Goal: Task Accomplishment & Management: Use online tool/utility

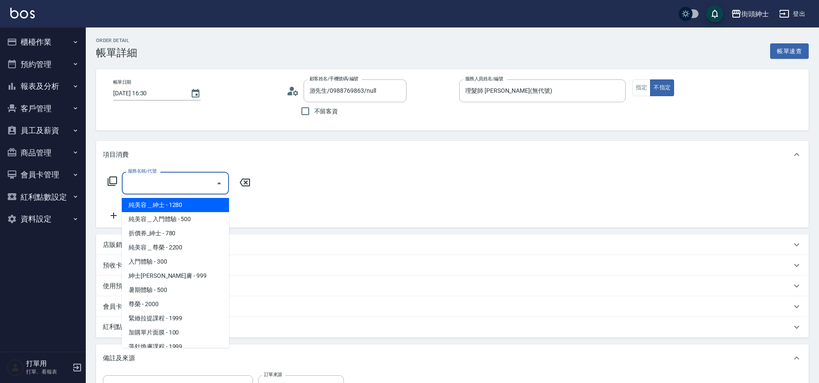
click at [211, 185] on input "服務名稱/代號" at bounding box center [169, 182] width 87 height 15
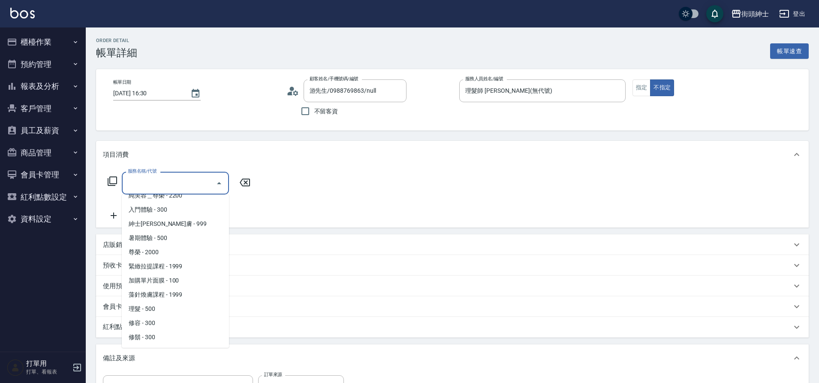
click at [149, 308] on span "理髮 - 500" at bounding box center [175, 309] width 107 height 14
type input "理髮(A02)"
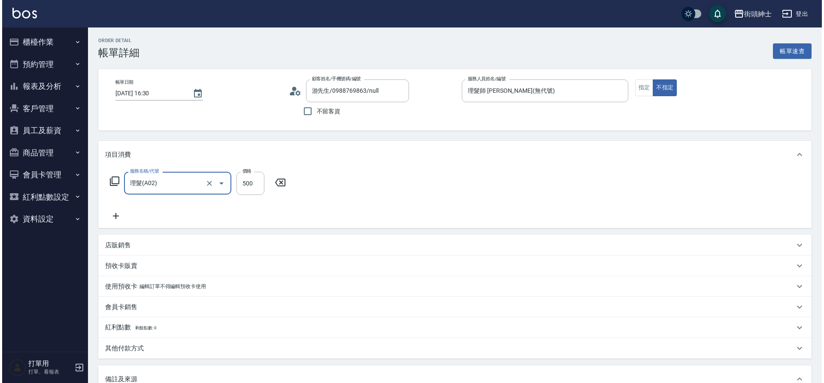
scroll to position [146, 0]
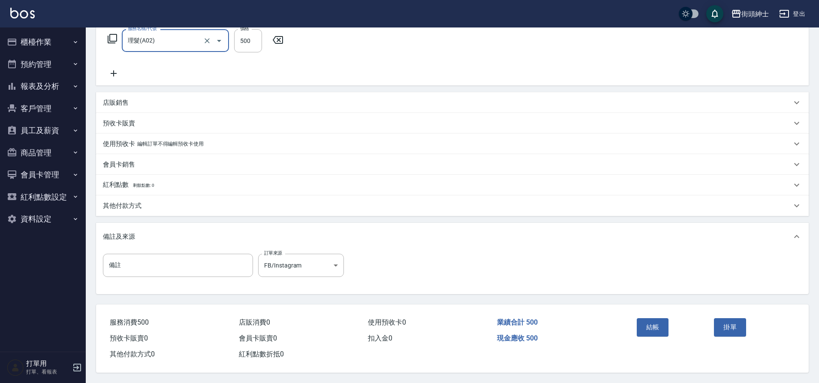
click at [656, 326] on button "結帳" at bounding box center [653, 327] width 32 height 18
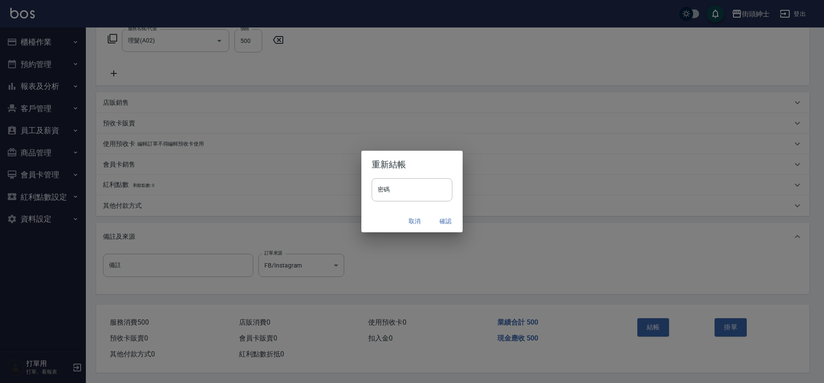
click at [447, 224] on button "確認" at bounding box center [445, 221] width 27 height 16
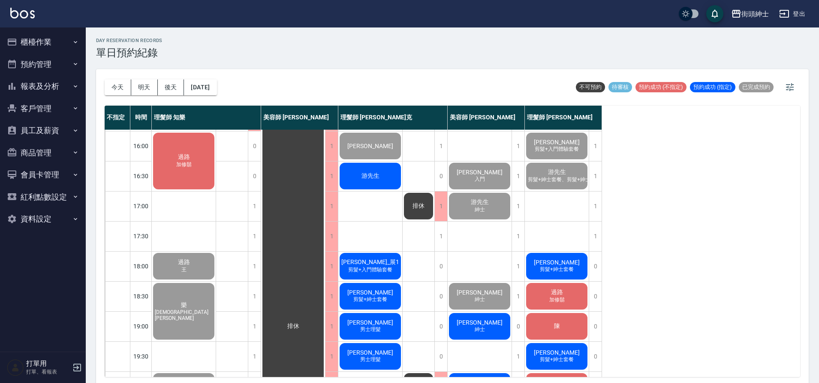
scroll to position [301, 0]
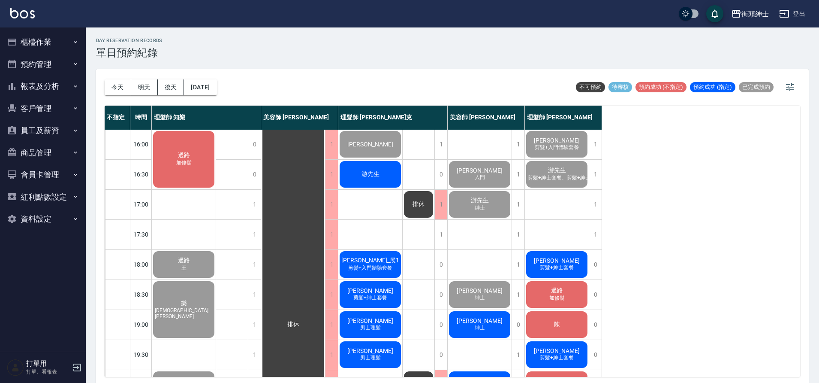
click at [558, 270] on span "剪髮+紳士套餐" at bounding box center [556, 267] width 37 height 7
click at [562, 260] on span "[PERSON_NAME]" at bounding box center [556, 260] width 49 height 7
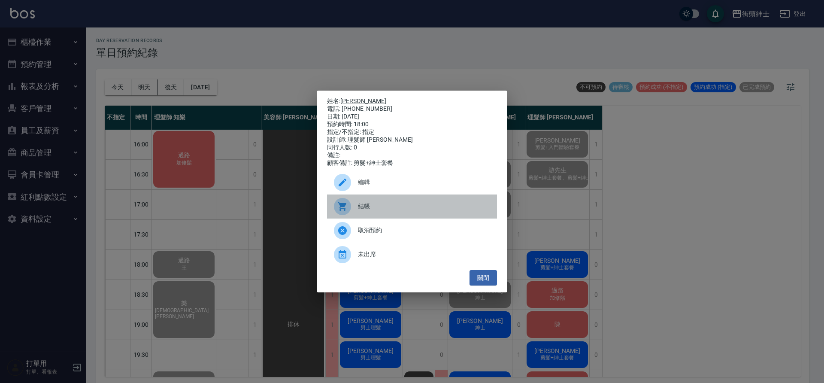
click at [376, 207] on span "結帳" at bounding box center [424, 206] width 132 height 9
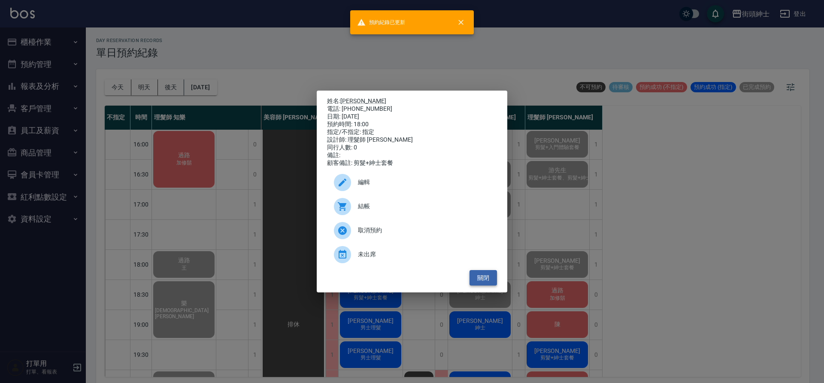
click at [490, 276] on button "關閉" at bounding box center [482, 278] width 27 height 16
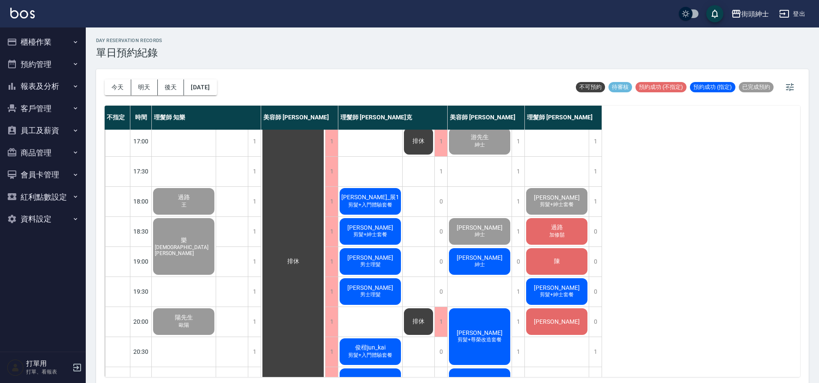
scroll to position [366, 0]
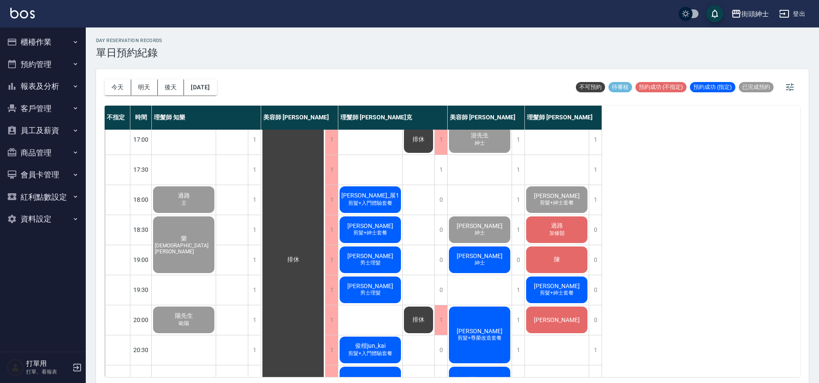
click at [553, 228] on span "過路" at bounding box center [557, 226] width 15 height 8
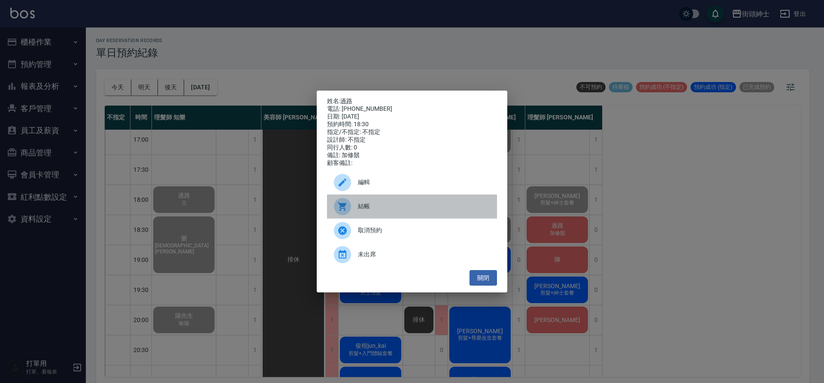
click at [405, 211] on span "結帳" at bounding box center [424, 206] width 132 height 9
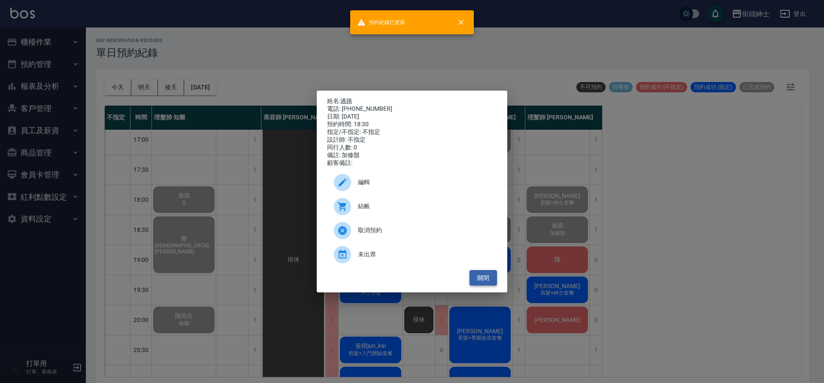
click at [488, 277] on button "關閉" at bounding box center [482, 278] width 27 height 16
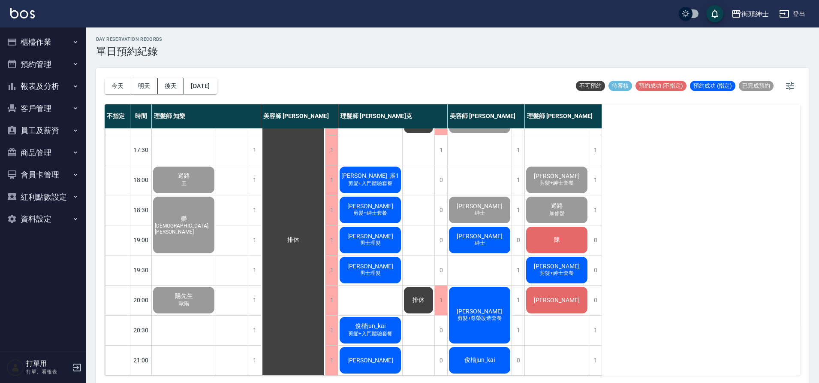
scroll to position [3, 0]
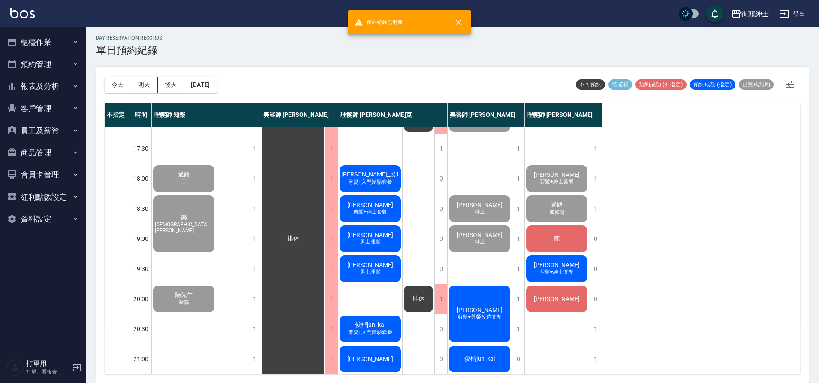
click at [565, 239] on div "陳" at bounding box center [557, 238] width 64 height 29
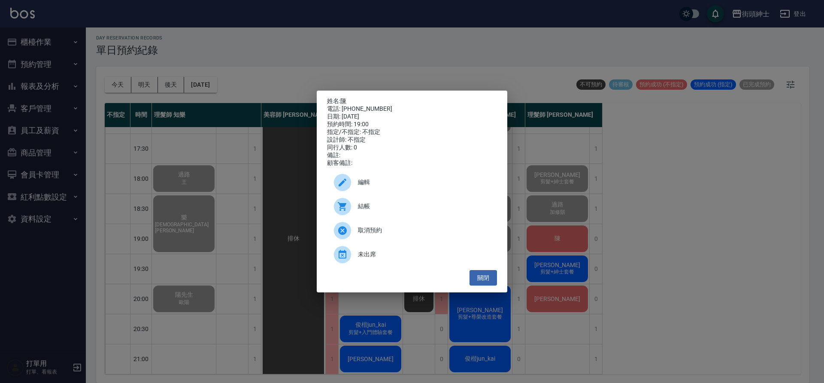
click at [419, 210] on span "結帳" at bounding box center [424, 206] width 132 height 9
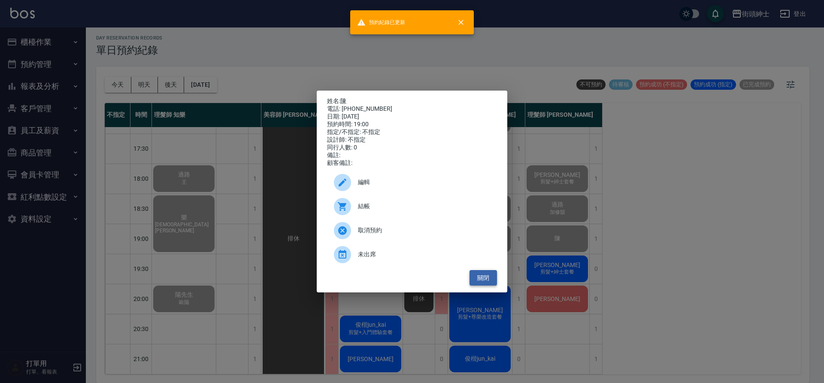
click at [484, 285] on button "關閉" at bounding box center [482, 278] width 27 height 16
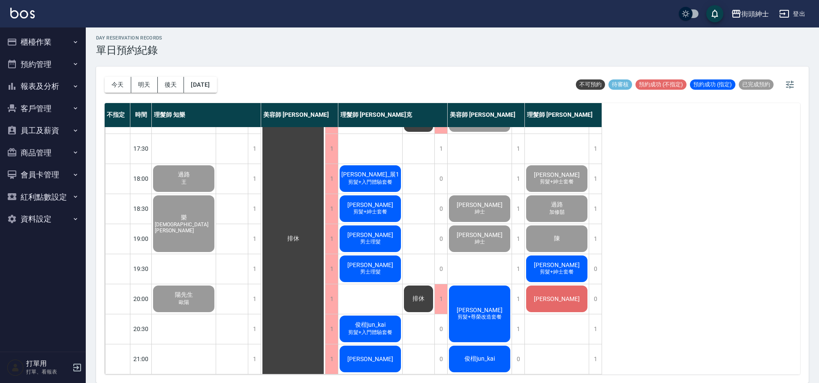
click at [565, 268] on span "剪髮+紳士套餐" at bounding box center [556, 271] width 37 height 7
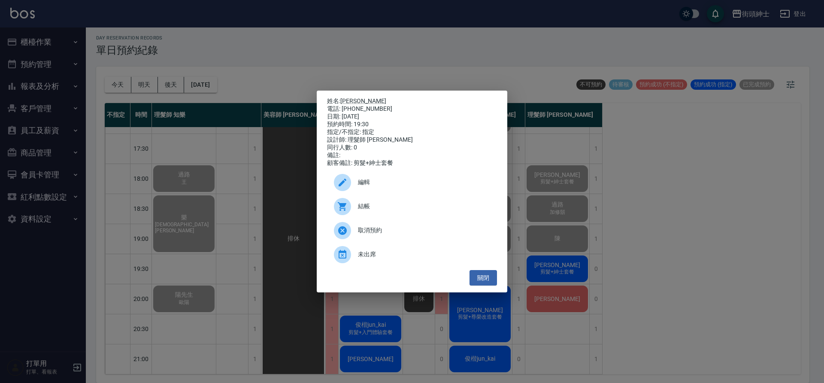
click at [393, 211] on span "結帳" at bounding box center [424, 206] width 132 height 9
click at [495, 281] on button "關閉" at bounding box center [482, 278] width 27 height 16
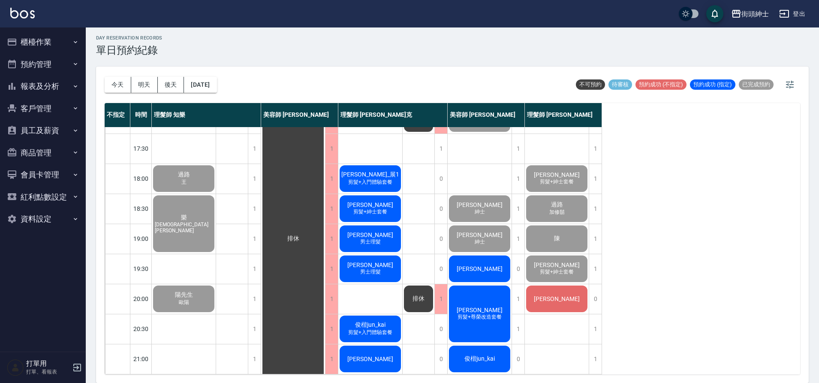
click at [562, 297] on div "[PERSON_NAME]" at bounding box center [557, 298] width 64 height 29
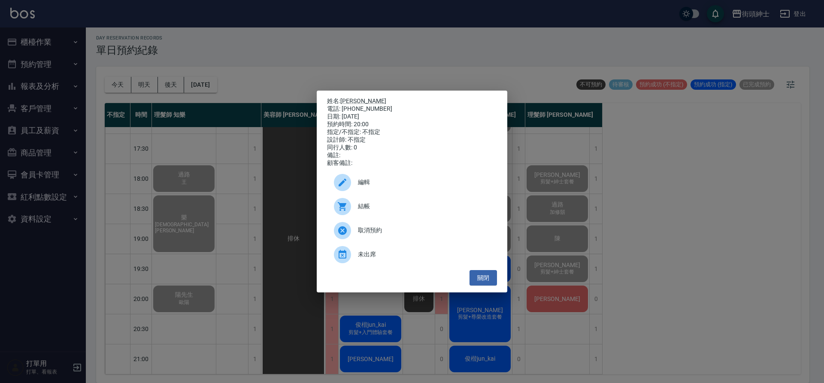
click at [407, 207] on span "結帳" at bounding box center [424, 206] width 132 height 9
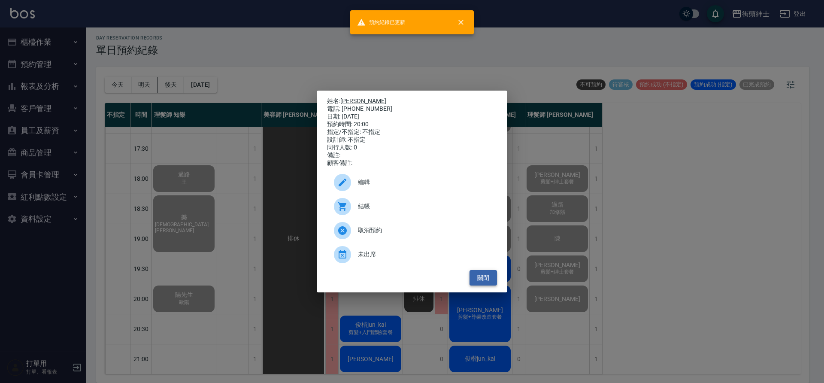
click at [483, 281] on button "關閉" at bounding box center [482, 278] width 27 height 16
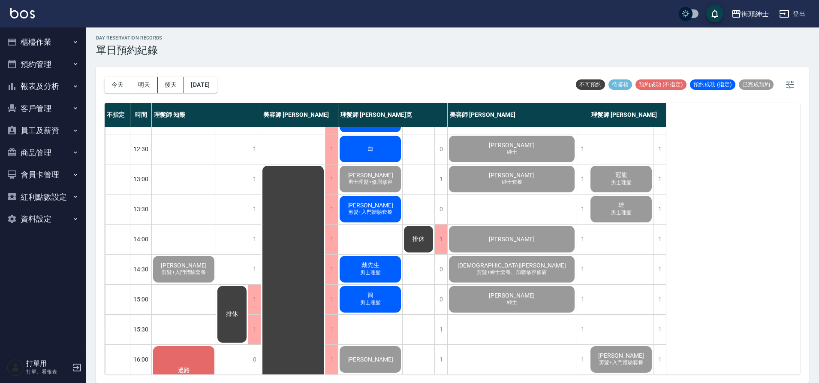
scroll to position [0, 0]
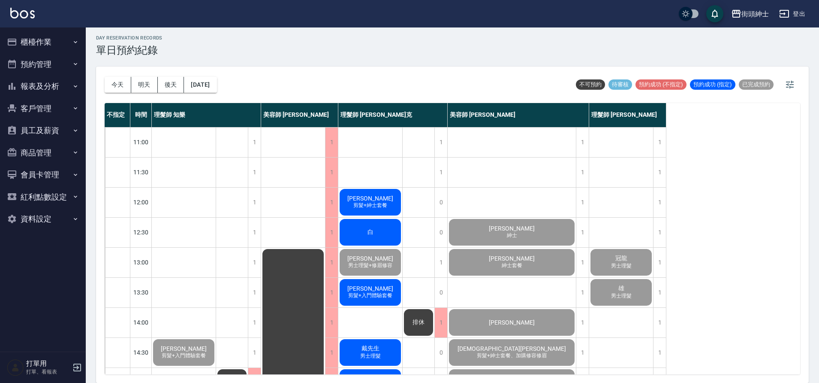
click at [390, 203] on div "邱先生 剪髮+紳士套餐" at bounding box center [370, 201] width 64 height 29
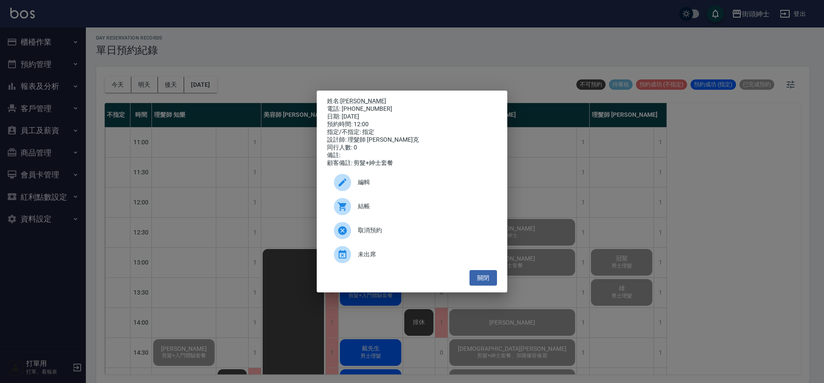
click at [415, 210] on span "結帳" at bounding box center [424, 206] width 132 height 9
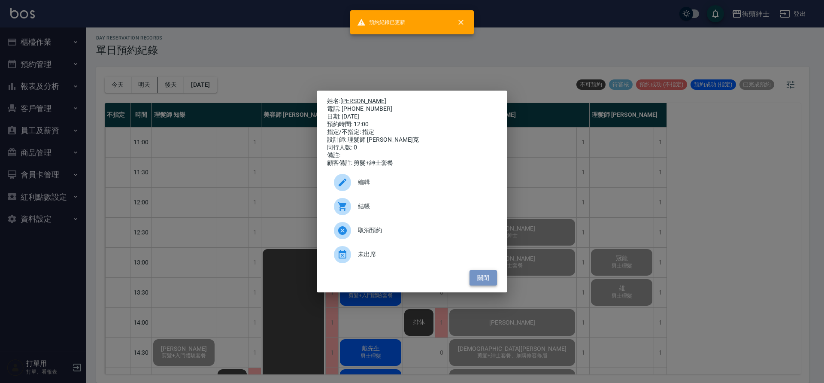
click at [481, 279] on button "關閉" at bounding box center [482, 278] width 27 height 16
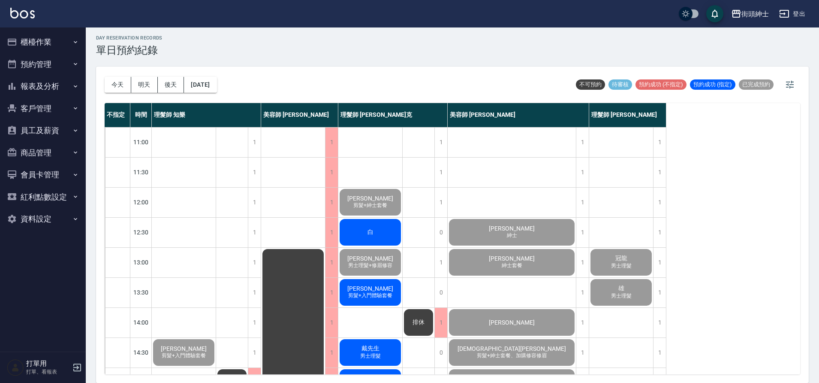
click at [387, 228] on div "白" at bounding box center [370, 232] width 64 height 29
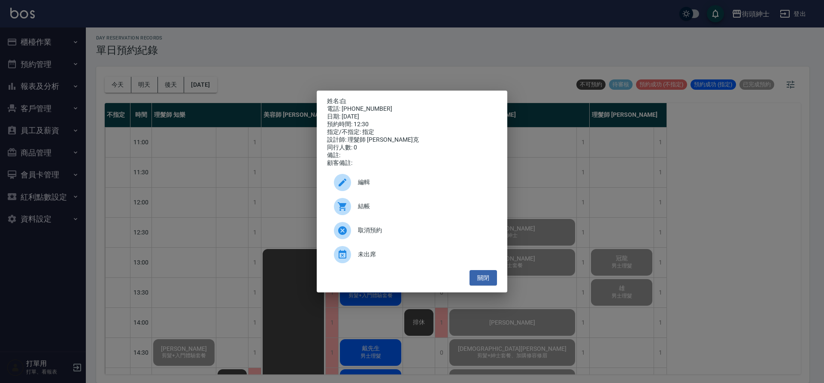
click at [417, 207] on span "結帳" at bounding box center [424, 206] width 132 height 9
click at [489, 281] on button "關閉" at bounding box center [482, 278] width 27 height 16
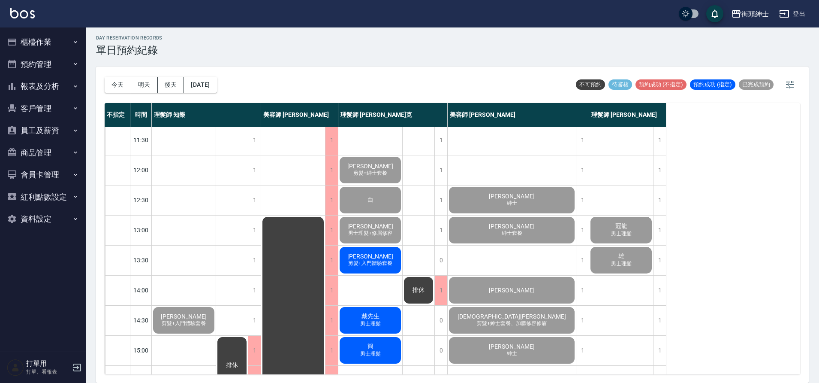
scroll to position [40, 0]
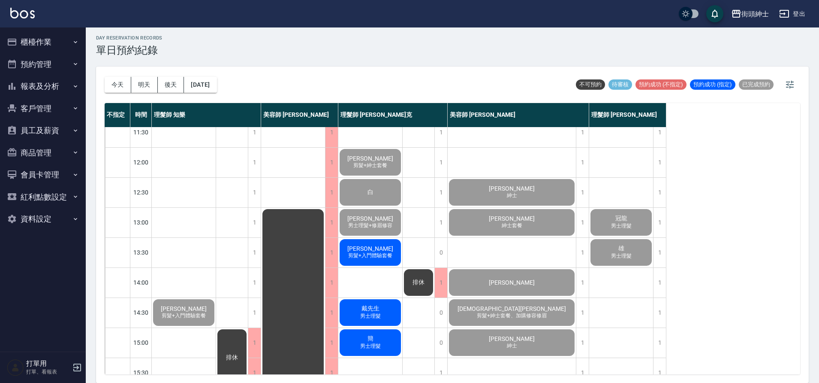
click at [390, 250] on div "steven 剪髮+入門體驗套餐" at bounding box center [370, 252] width 64 height 29
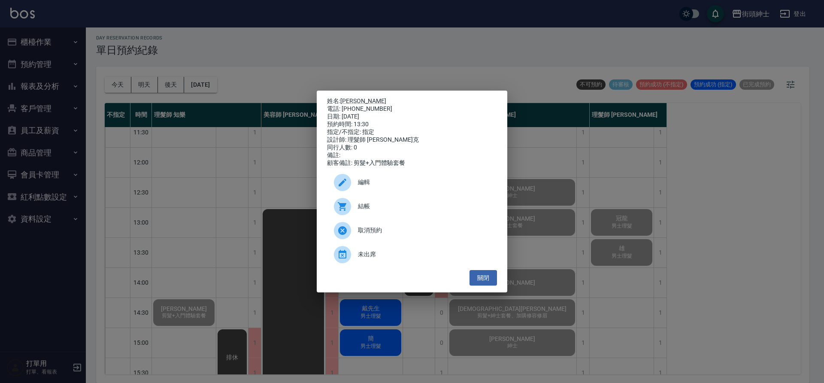
click at [392, 209] on span "結帳" at bounding box center [424, 206] width 132 height 9
click at [484, 286] on button "關閉" at bounding box center [482, 278] width 27 height 16
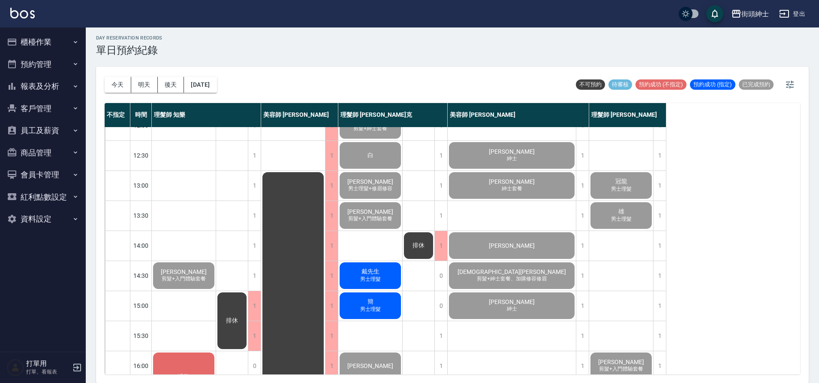
scroll to position [88, 0]
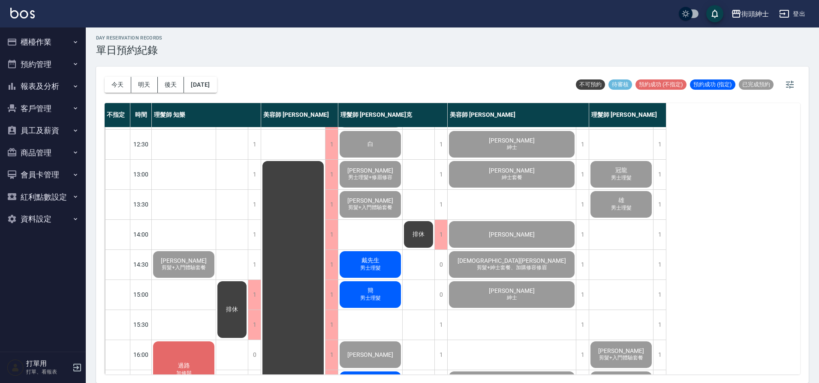
click at [390, 271] on div "戴先生 男士理髮" at bounding box center [370, 264] width 64 height 29
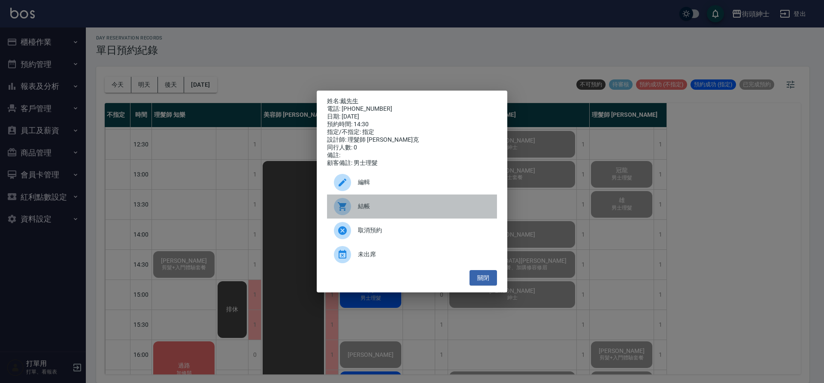
click at [402, 211] on span "結帳" at bounding box center [424, 206] width 132 height 9
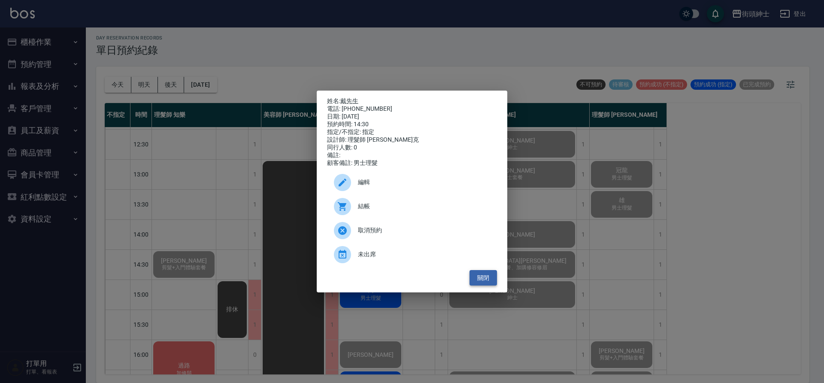
click at [489, 282] on button "關閉" at bounding box center [482, 278] width 27 height 16
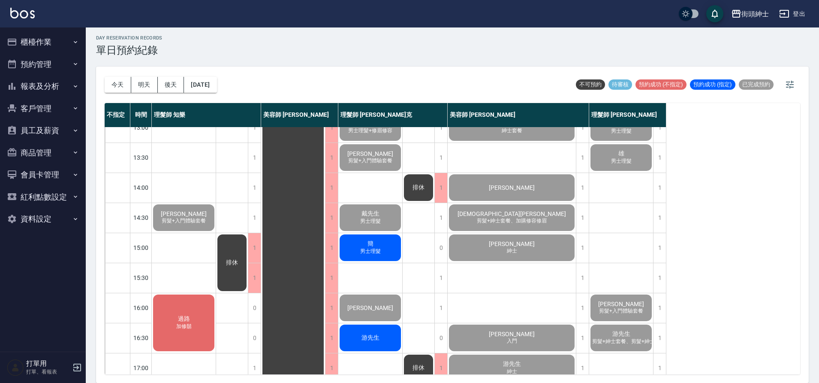
scroll to position [133, 0]
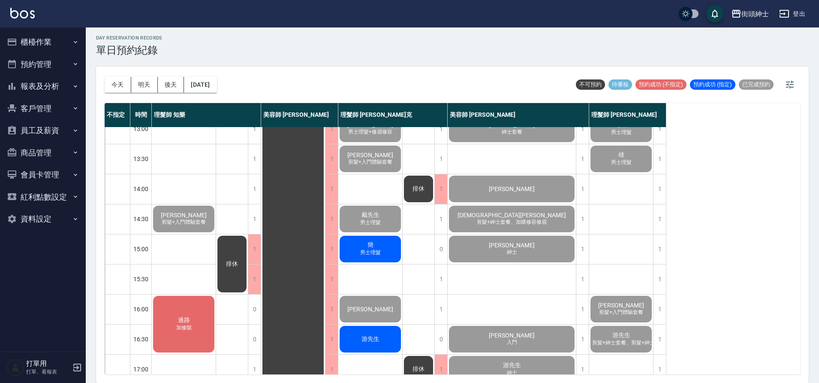
click at [383, 253] on div "簡 男士理髮" at bounding box center [370, 248] width 64 height 29
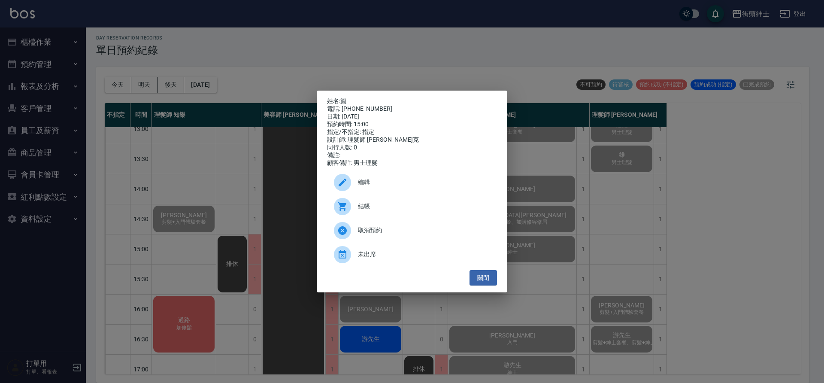
click at [381, 211] on span "結帳" at bounding box center [424, 206] width 132 height 9
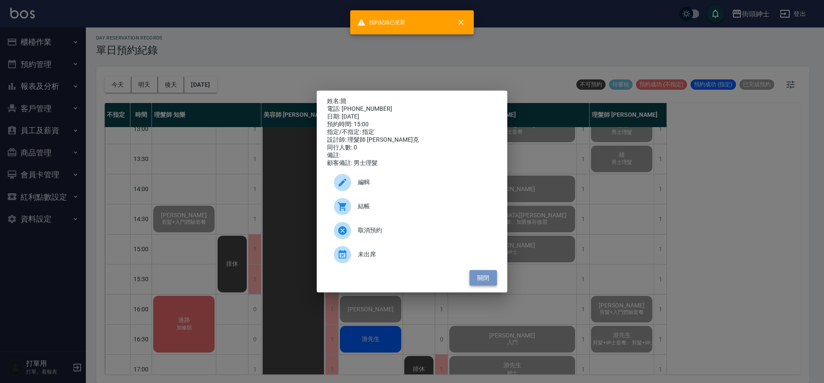
click at [489, 281] on button "關閉" at bounding box center [482, 278] width 27 height 16
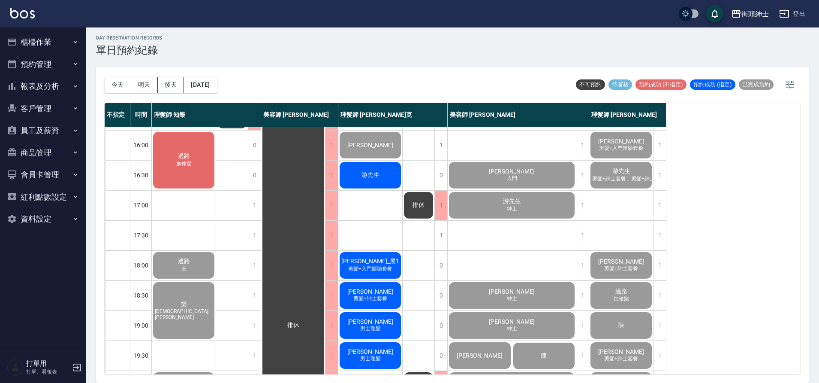
scroll to position [297, 0]
click at [379, 183] on div "游先生" at bounding box center [370, 175] width 64 height 29
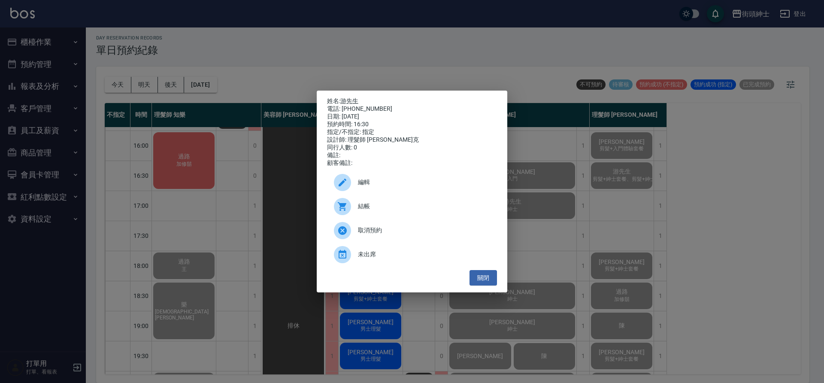
click at [374, 207] on span "結帳" at bounding box center [424, 206] width 132 height 9
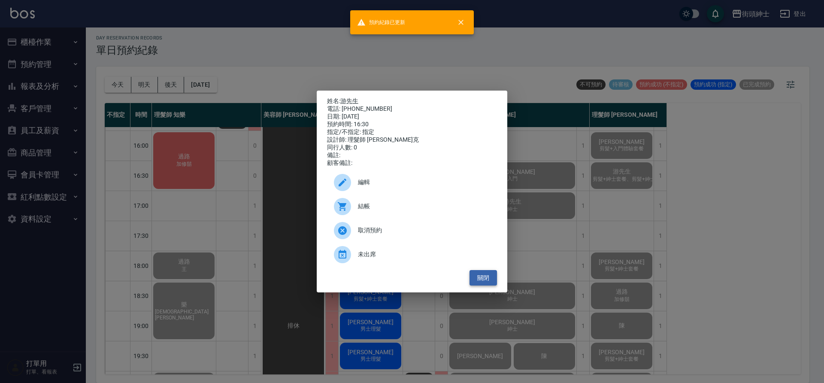
click at [484, 286] on button "關閉" at bounding box center [482, 278] width 27 height 16
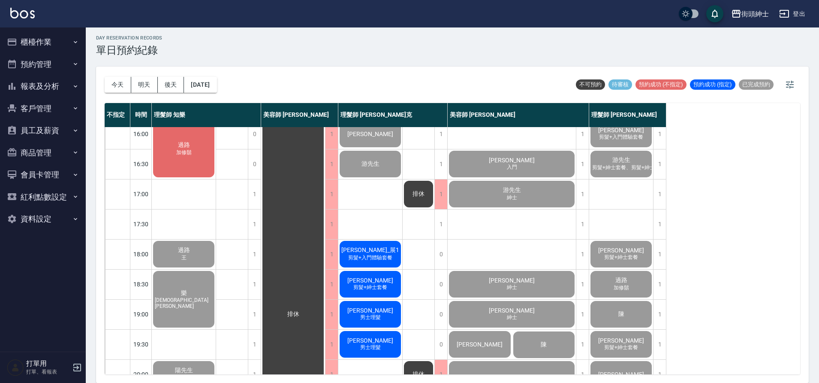
scroll to position [322, 0]
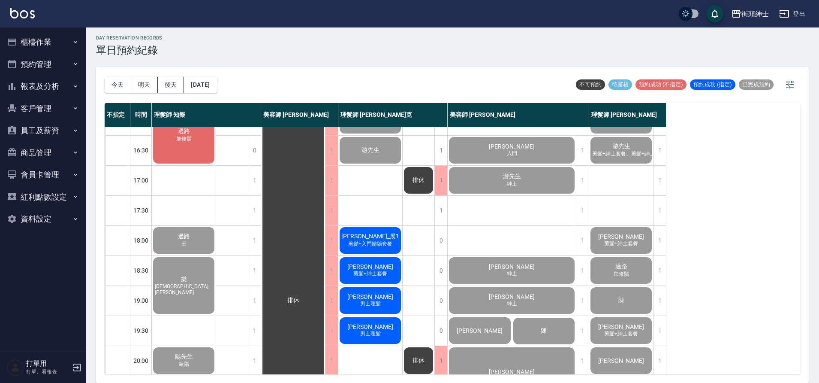
click at [377, 246] on span "剪髮+入門體驗套餐" at bounding box center [371, 243] width 48 height 7
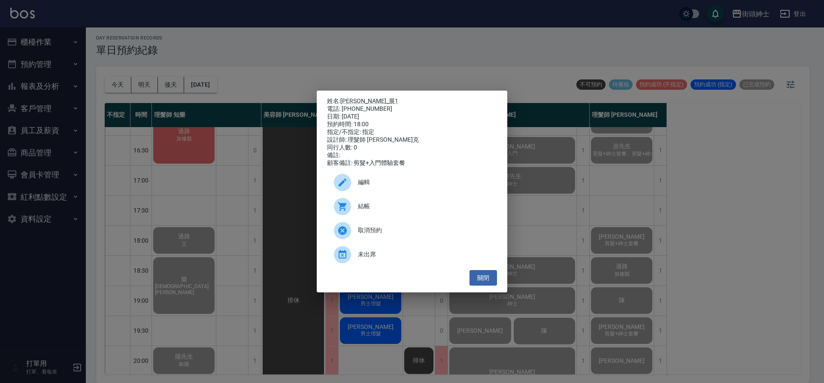
click at [406, 211] on span "結帳" at bounding box center [424, 206] width 132 height 9
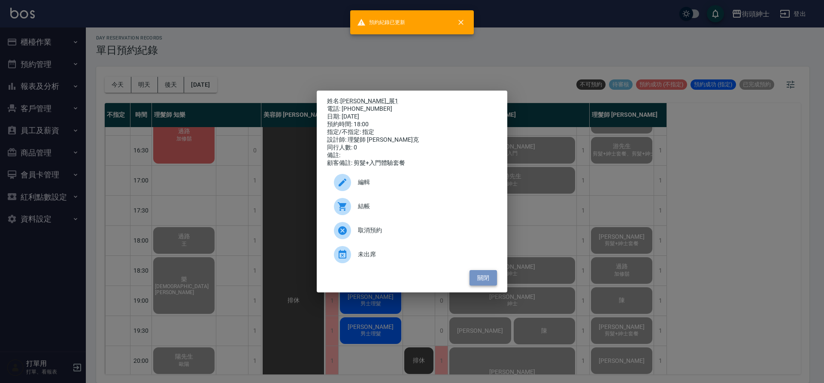
click at [479, 276] on button "關閉" at bounding box center [482, 278] width 27 height 16
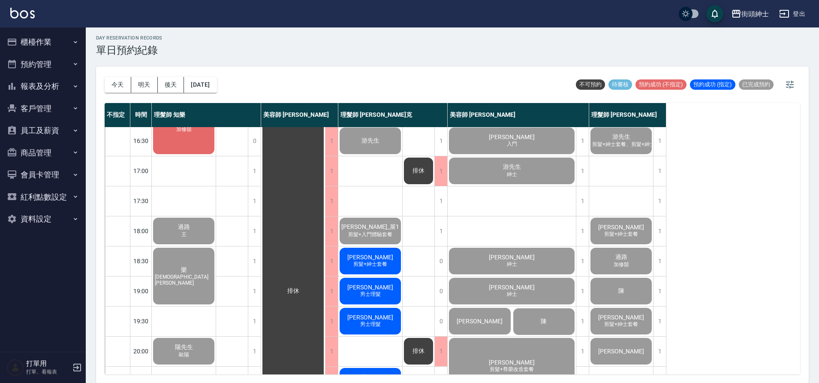
scroll to position [338, 0]
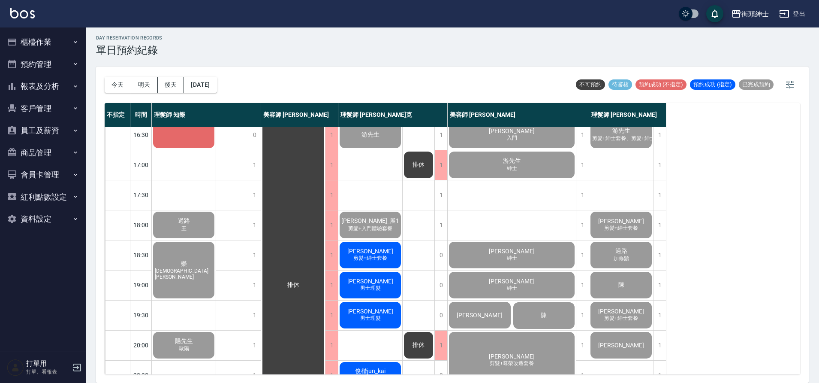
click at [377, 257] on span "剪髮+紳士套餐" at bounding box center [370, 257] width 37 height 7
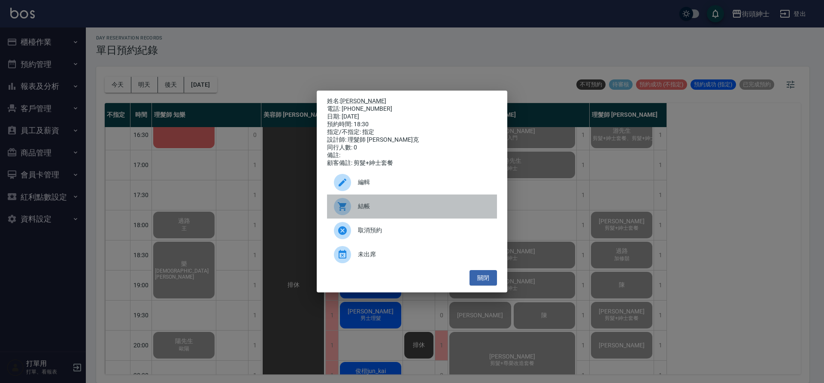
click at [400, 208] on span "結帳" at bounding box center [424, 206] width 132 height 9
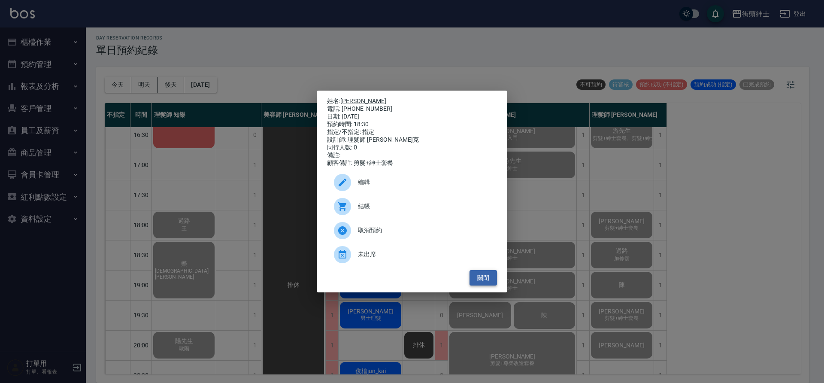
click at [487, 277] on button "關閉" at bounding box center [482, 278] width 27 height 16
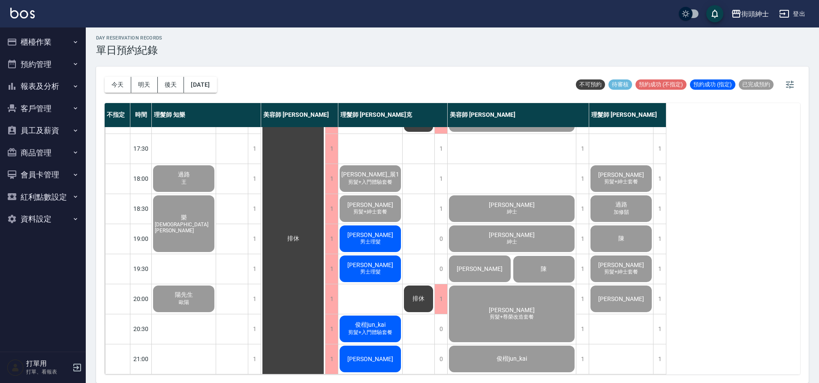
scroll to position [390, 0]
click at [384, 235] on div "Roy 男士理髮" at bounding box center [370, 238] width 64 height 29
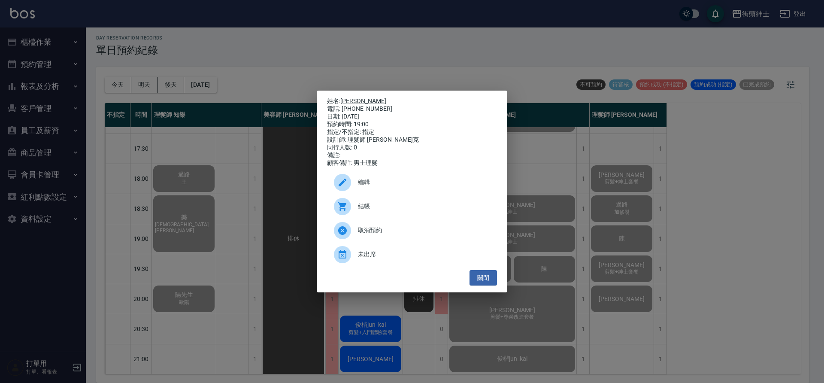
click at [404, 209] on span "結帳" at bounding box center [424, 206] width 132 height 9
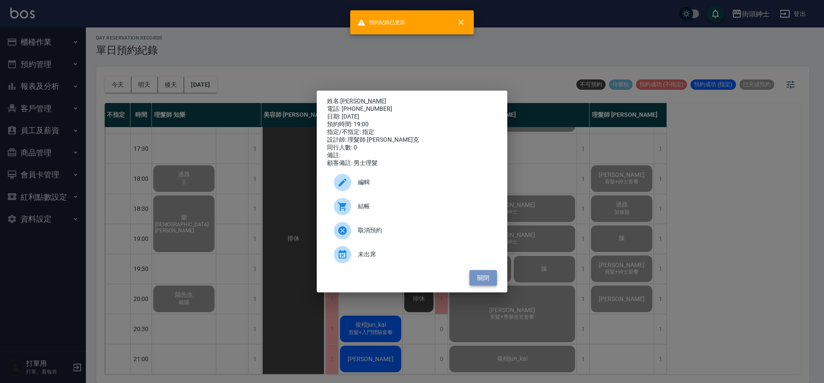
click at [481, 283] on button "關閉" at bounding box center [482, 278] width 27 height 16
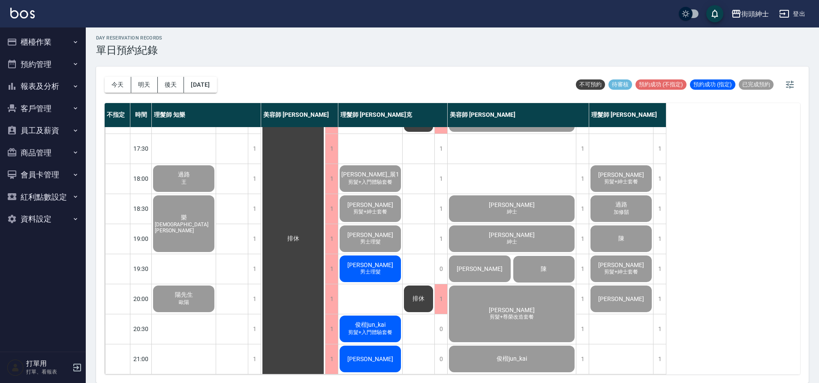
click at [387, 254] on div "Johnny 男士理髮" at bounding box center [370, 268] width 64 height 29
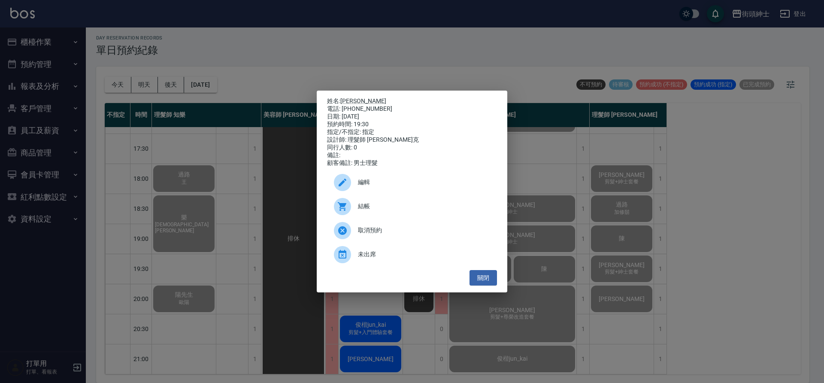
click at [397, 218] on div "結帳" at bounding box center [412, 206] width 170 height 24
click at [484, 284] on button "關閉" at bounding box center [482, 278] width 27 height 16
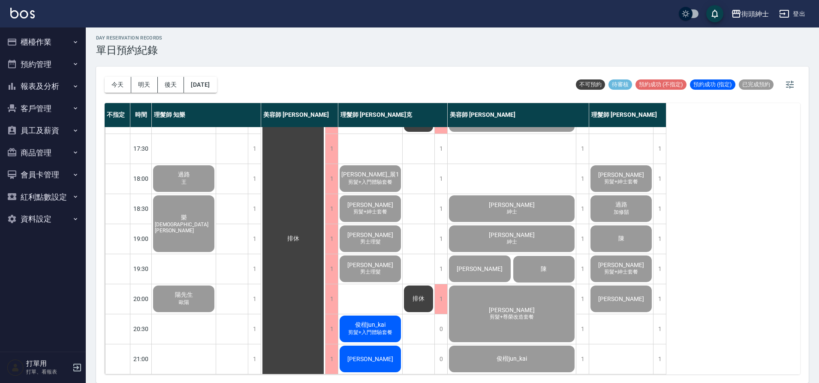
click at [386, 321] on span "俊楷jun_kai" at bounding box center [371, 325] width 34 height 8
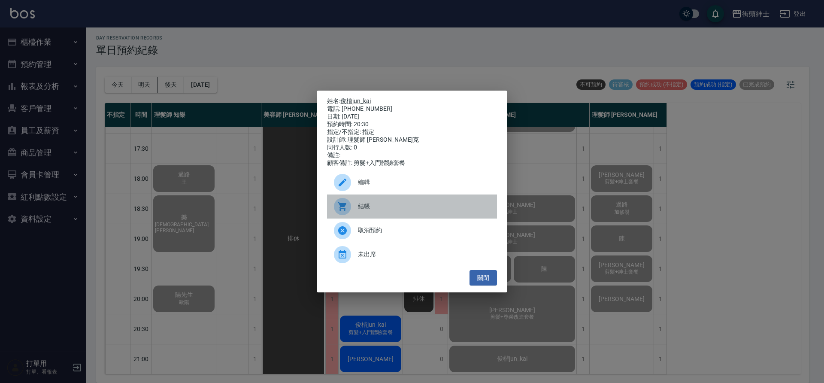
click at [390, 211] on span "結帳" at bounding box center [424, 206] width 132 height 9
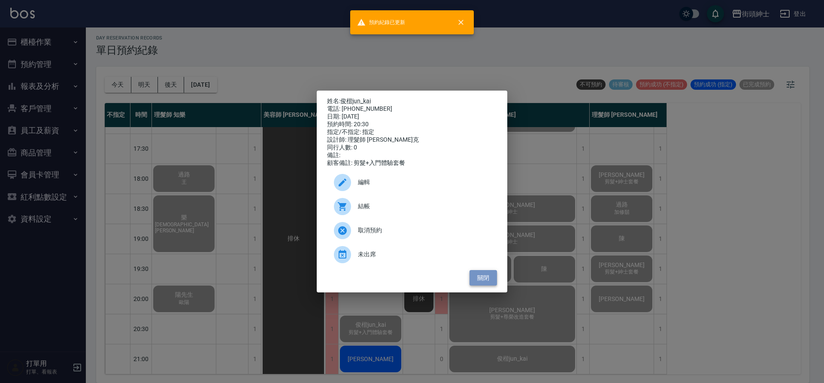
drag, startPoint x: 489, startPoint y: 281, endPoint x: 481, endPoint y: 275, distance: 10.1
click at [489, 281] on button "關閉" at bounding box center [482, 278] width 27 height 16
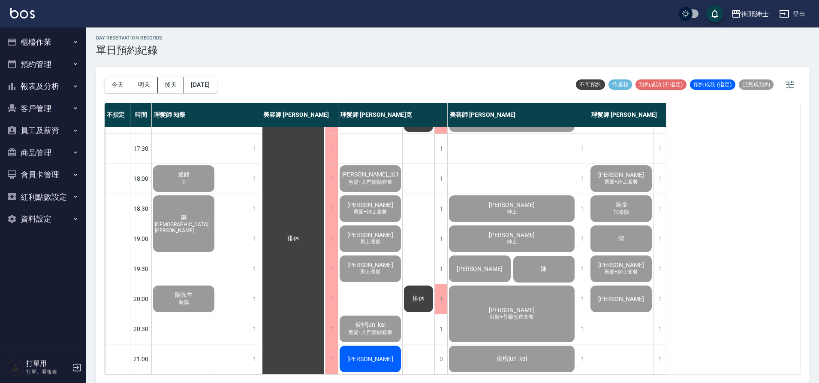
click at [380, 355] on div "[PERSON_NAME]" at bounding box center [370, 358] width 64 height 29
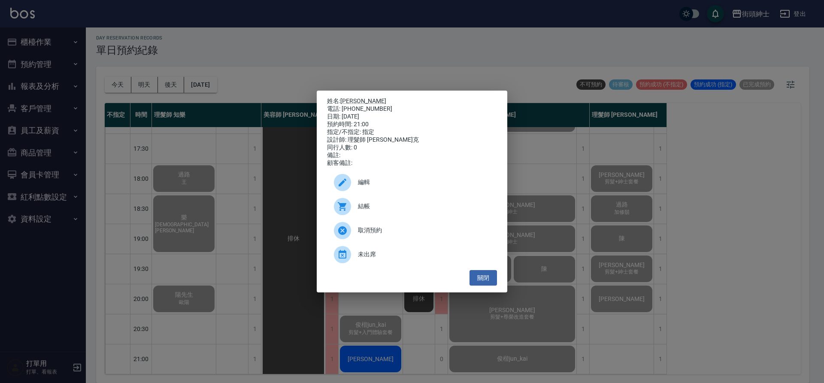
click at [384, 206] on span "結帳" at bounding box center [424, 206] width 132 height 9
click at [491, 278] on button "關閉" at bounding box center [482, 278] width 27 height 16
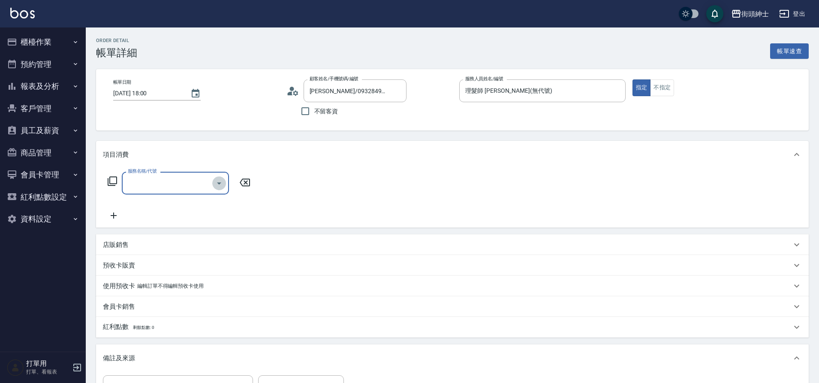
click at [216, 176] on button "Open" at bounding box center [219, 183] width 14 height 14
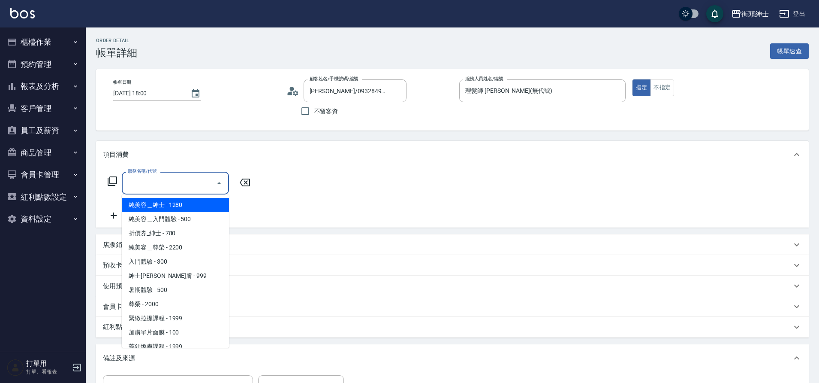
scroll to position [52, 0]
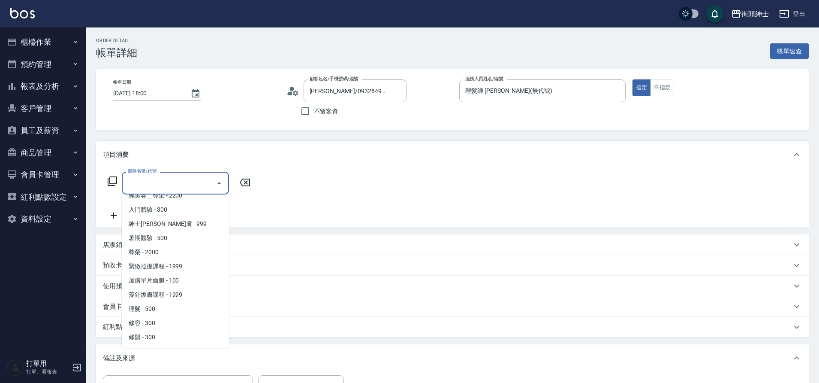
click at [166, 309] on span "理髮 - 500" at bounding box center [175, 309] width 107 height 14
type input "理髮(A02)"
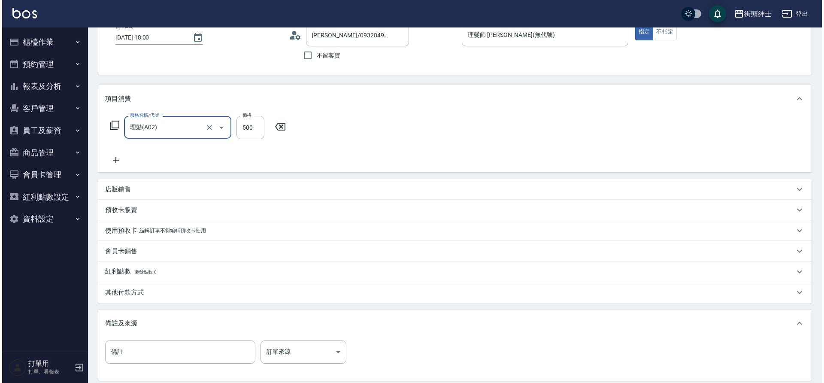
scroll to position [146, 0]
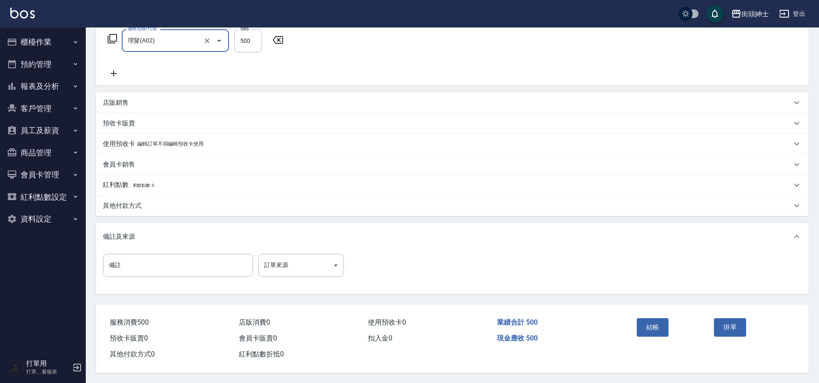
click at [660, 327] on button "結帳" at bounding box center [653, 327] width 32 height 18
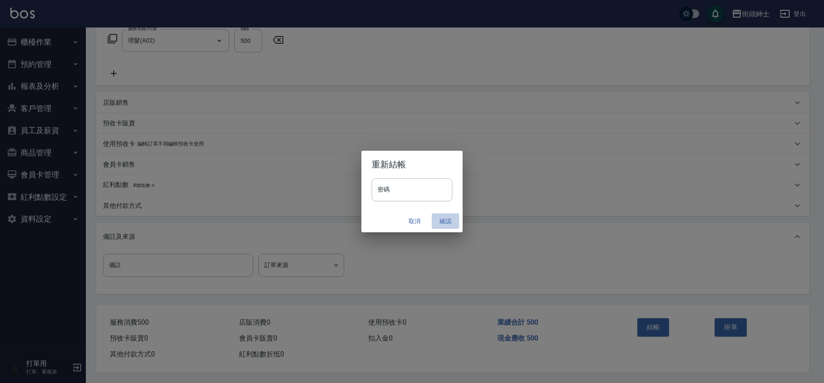
click at [442, 224] on button "確認" at bounding box center [445, 221] width 27 height 16
click at [442, 224] on div "取消 確認" at bounding box center [411, 221] width 101 height 23
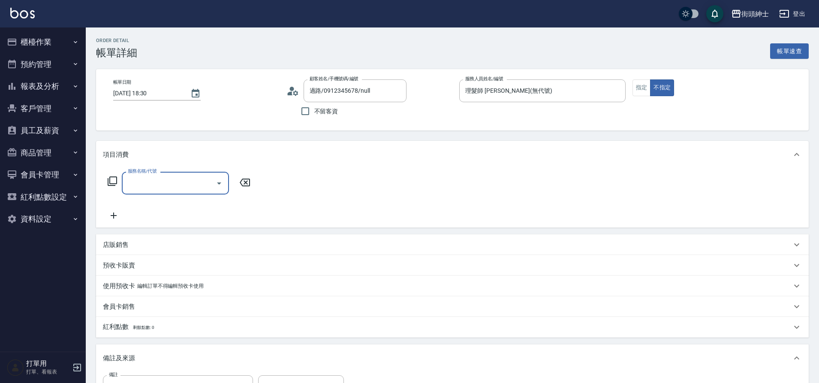
type input "過路/0912345678/null"
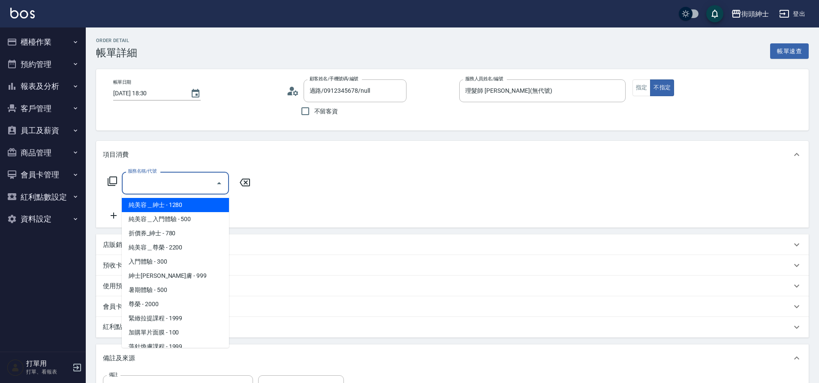
click at [207, 179] on input "服務名稱/代號" at bounding box center [169, 182] width 87 height 15
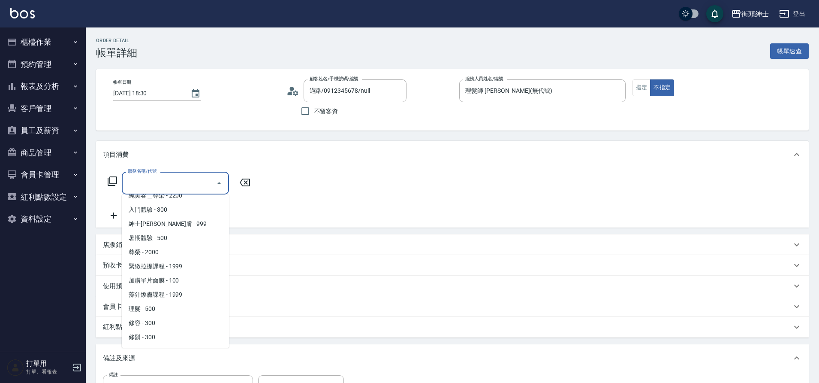
click at [152, 309] on span "理髮 - 500" at bounding box center [175, 309] width 107 height 14
type input "理髮(A02)"
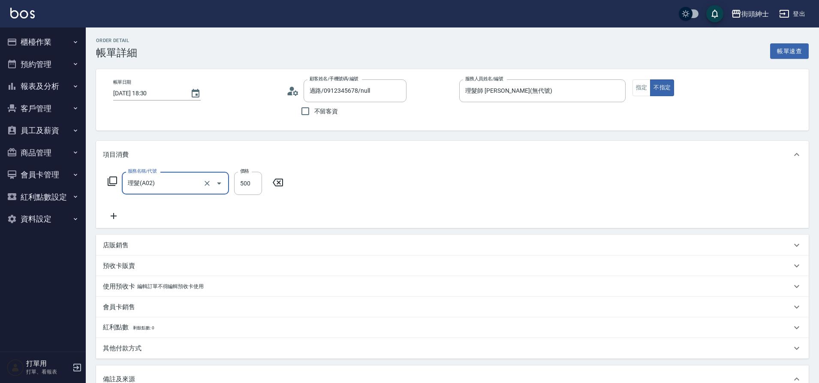
click at [115, 217] on icon at bounding box center [113, 216] width 21 height 10
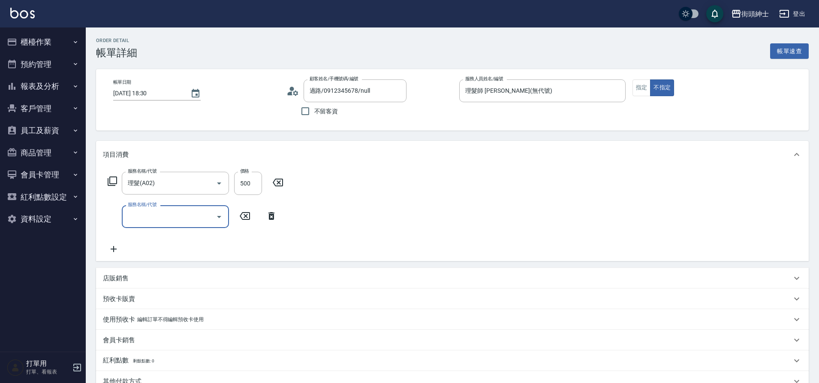
click at [217, 220] on icon "Open" at bounding box center [219, 217] width 10 height 10
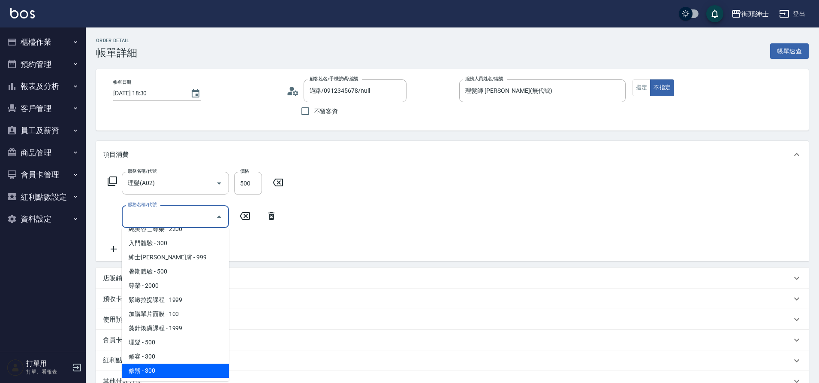
drag, startPoint x: 0, startPoint y: 0, endPoint x: 153, endPoint y: 369, distance: 399.7
click at [153, 369] on span "修鬍 - 300" at bounding box center [175, 370] width 107 height 14
type input "修鬍(A04)"
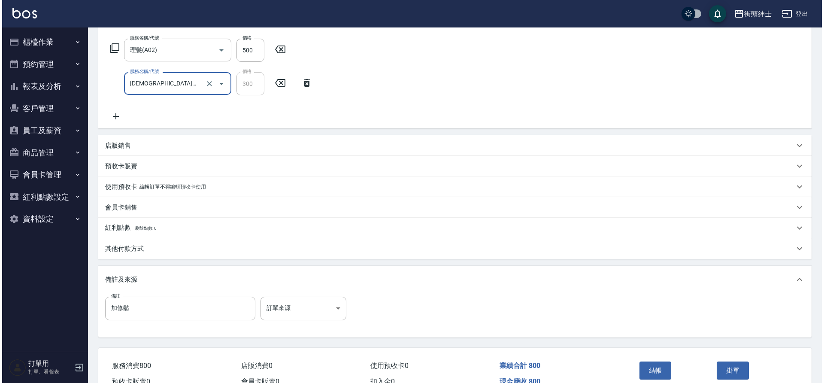
scroll to position [142, 0]
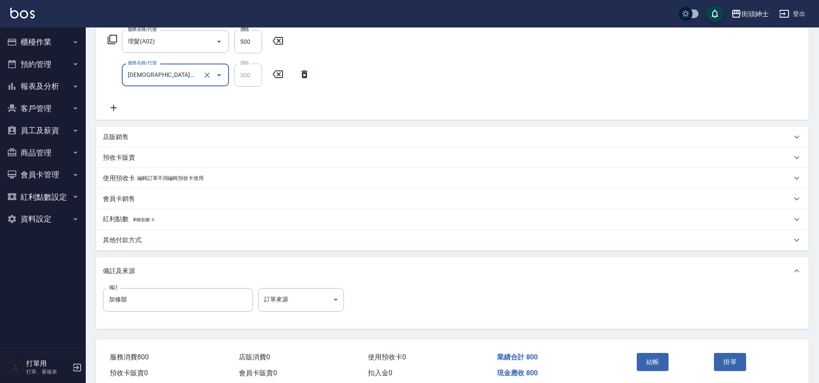
click at [658, 361] on button "結帳" at bounding box center [653, 362] width 32 height 18
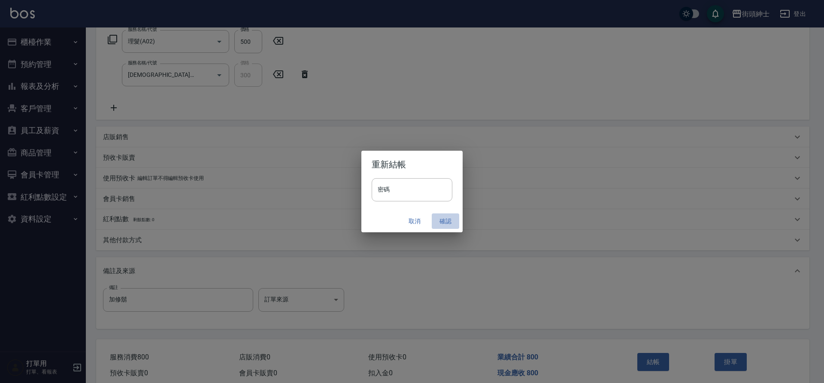
click at [443, 219] on button "確認" at bounding box center [445, 221] width 27 height 16
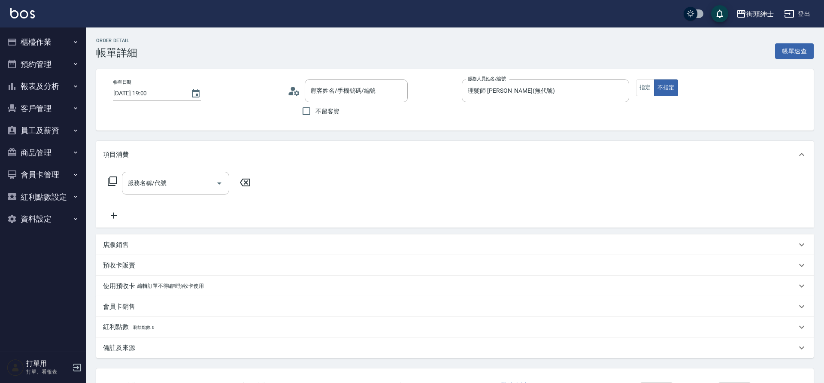
click at [209, 183] on input "服務名稱/代號" at bounding box center [169, 182] width 87 height 15
type input "陳/0975891023/null"
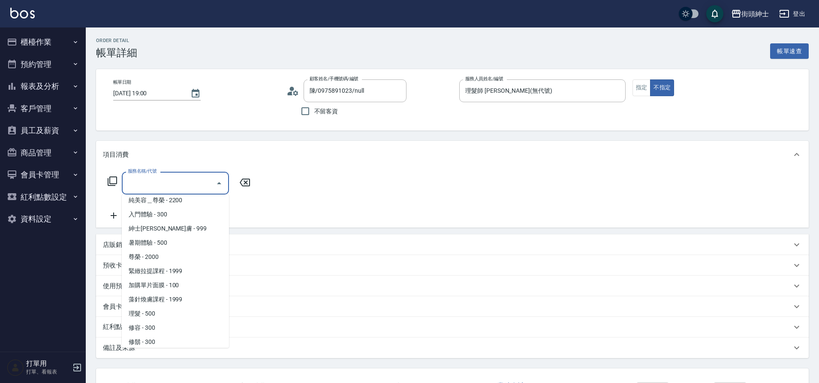
scroll to position [52, 0]
click at [157, 306] on span "理髮 - 500" at bounding box center [175, 309] width 107 height 14
type input "理髮(A02)"
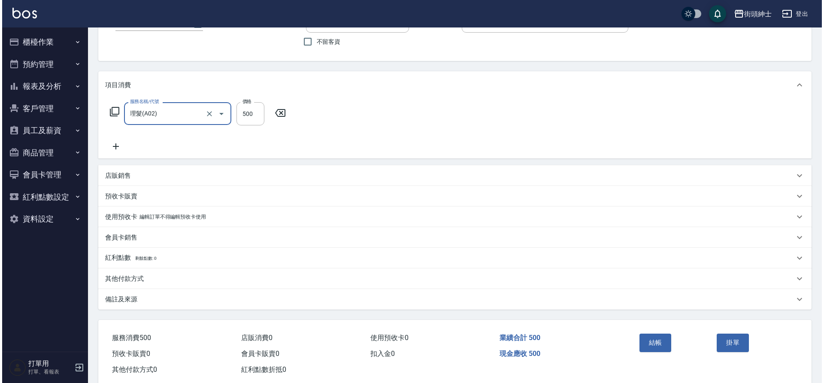
scroll to position [89, 0]
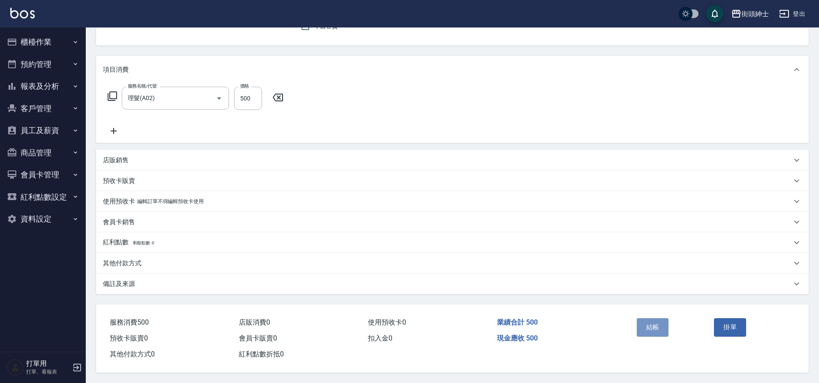
click at [650, 322] on button "結帳" at bounding box center [653, 327] width 32 height 18
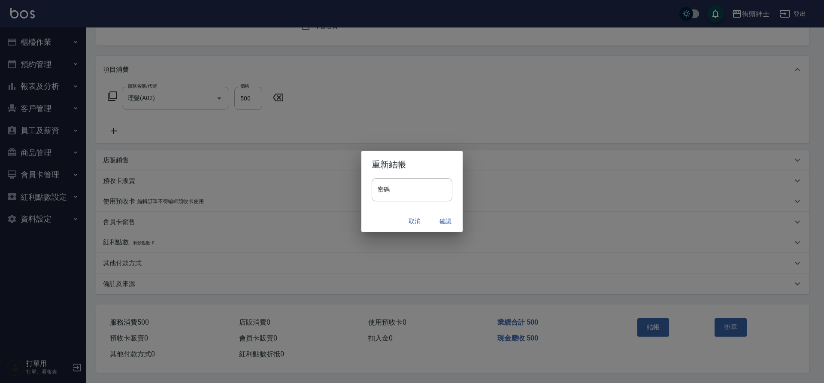
click at [445, 218] on button "確認" at bounding box center [445, 221] width 27 height 16
click at [445, 218] on div "取消 確認" at bounding box center [411, 221] width 101 height 23
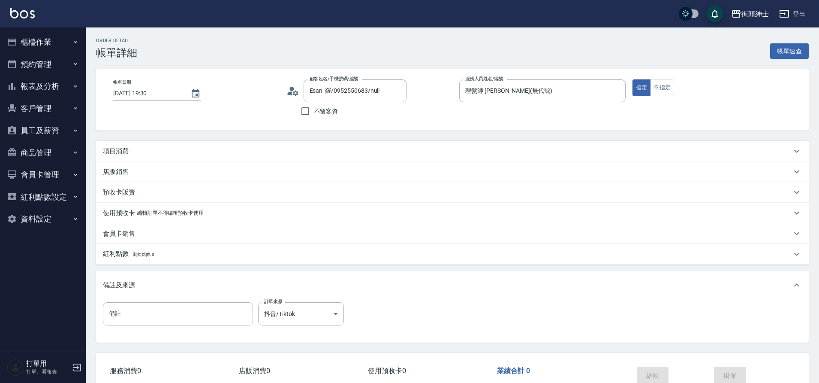
click at [234, 148] on div "項目消費" at bounding box center [447, 151] width 689 height 9
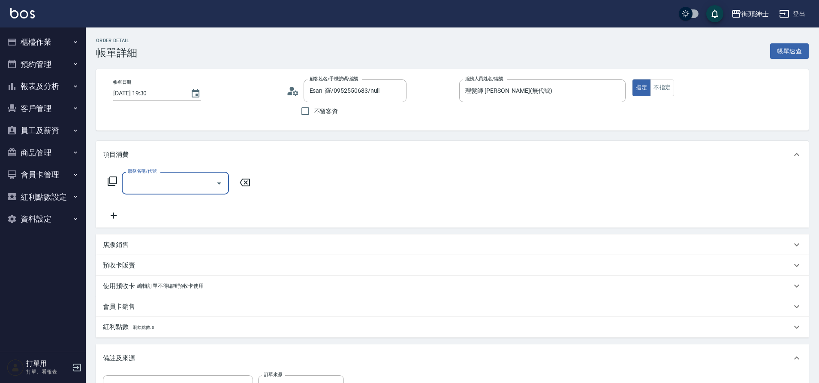
click at [211, 186] on input "服務名稱/代號" at bounding box center [169, 182] width 87 height 15
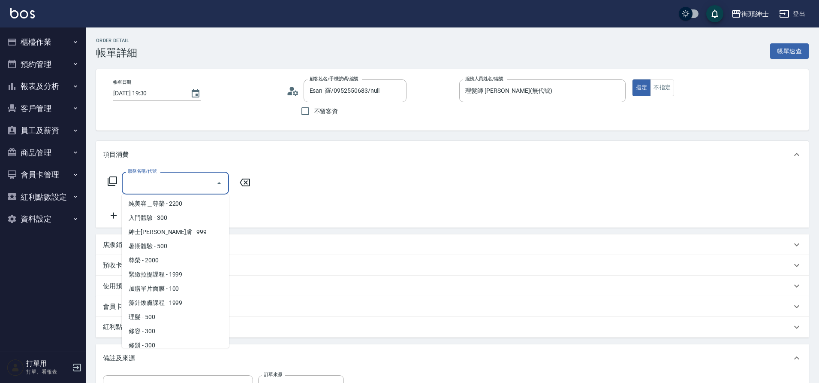
scroll to position [52, 0]
click at [139, 308] on span "理髮 - 500" at bounding box center [175, 309] width 107 height 14
type input "理髮(A02)"
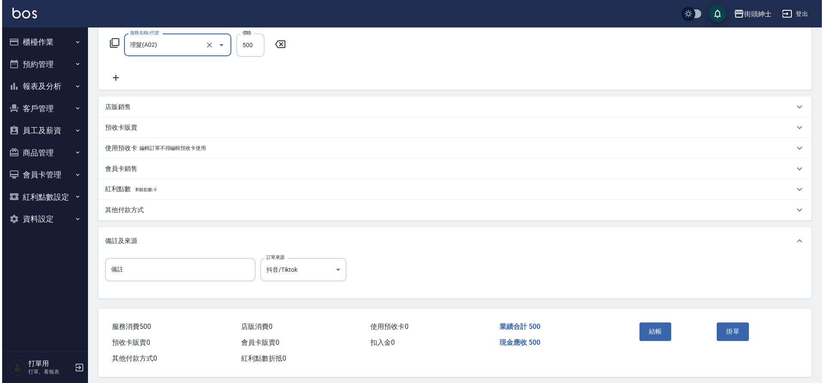
scroll to position [146, 0]
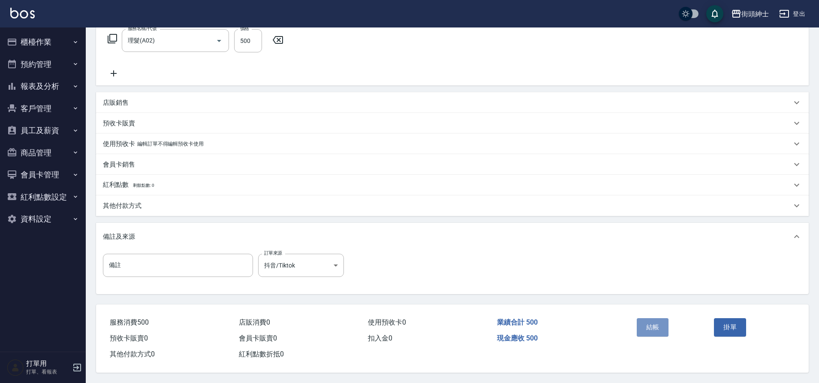
click at [656, 319] on button "結帳" at bounding box center [653, 327] width 32 height 18
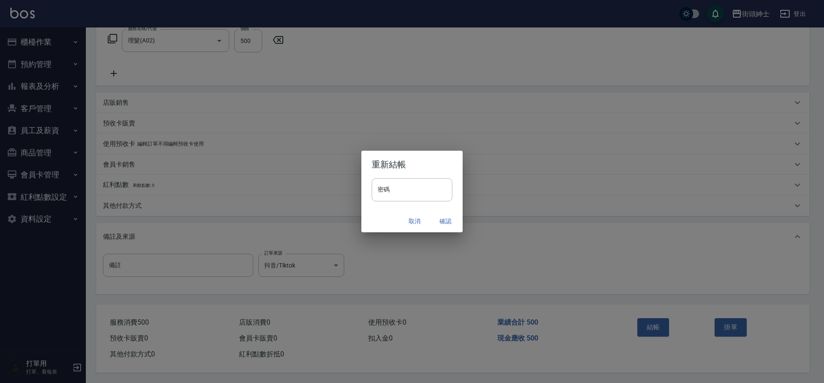
click at [445, 222] on button "確認" at bounding box center [445, 221] width 27 height 16
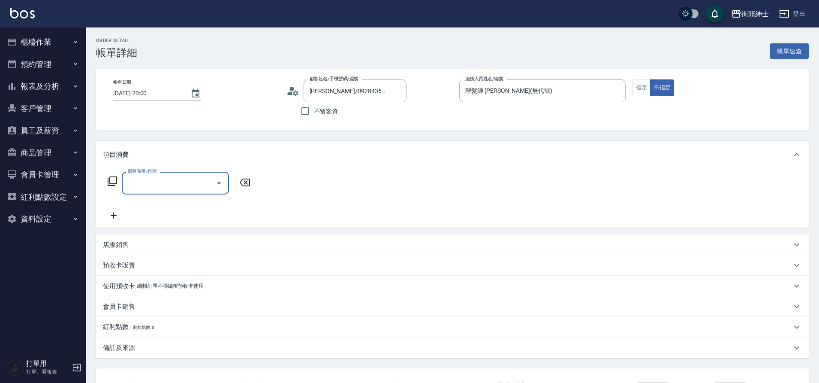
click at [221, 184] on icon "Open" at bounding box center [219, 183] width 10 height 10
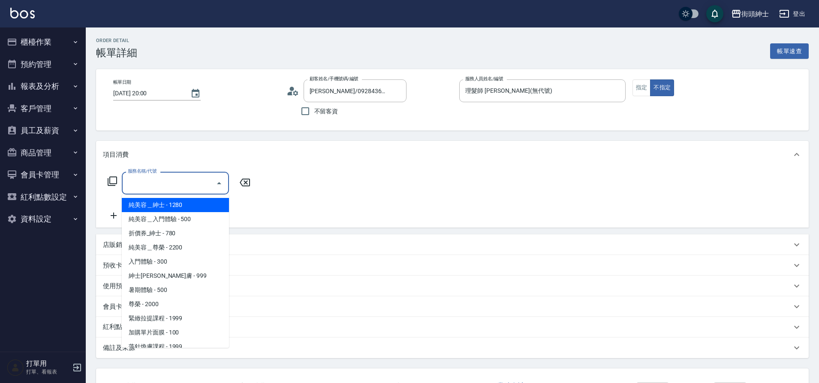
scroll to position [52, 0]
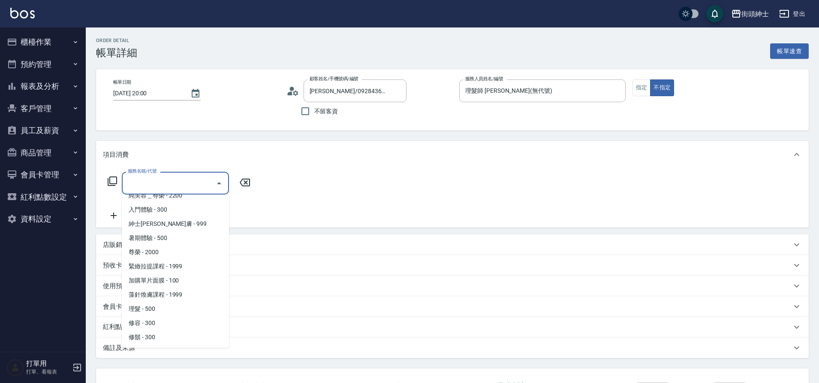
click at [164, 309] on span "理髮 - 500" at bounding box center [175, 309] width 107 height 14
type input "理髮(A02)"
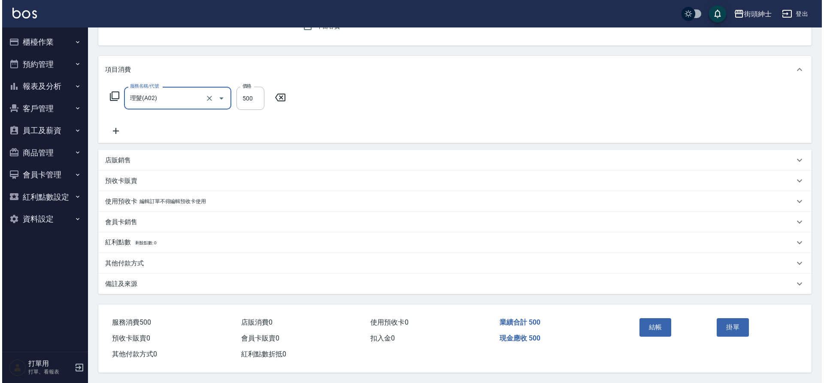
scroll to position [89, 0]
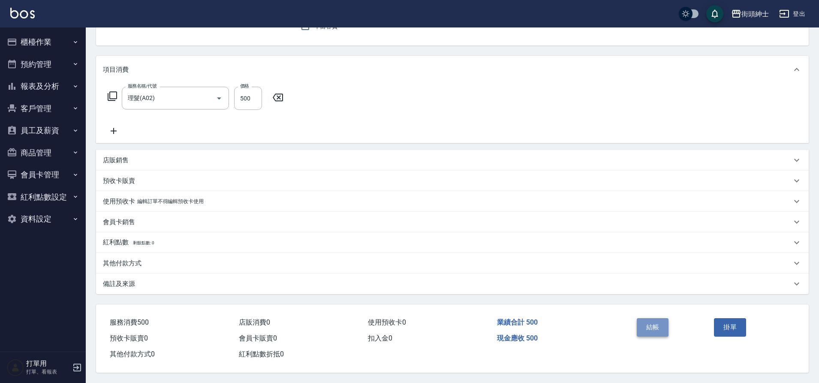
drag, startPoint x: 0, startPoint y: 0, endPoint x: 654, endPoint y: 321, distance: 728.3
click at [654, 321] on button "結帳" at bounding box center [653, 327] width 32 height 18
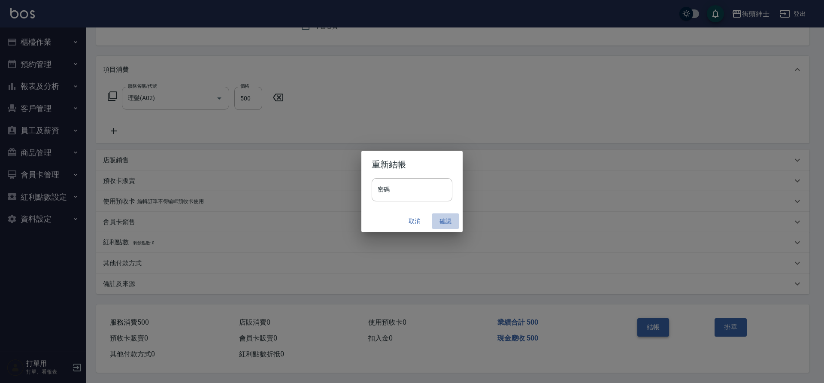
click at [439, 220] on button "確認" at bounding box center [445, 221] width 27 height 16
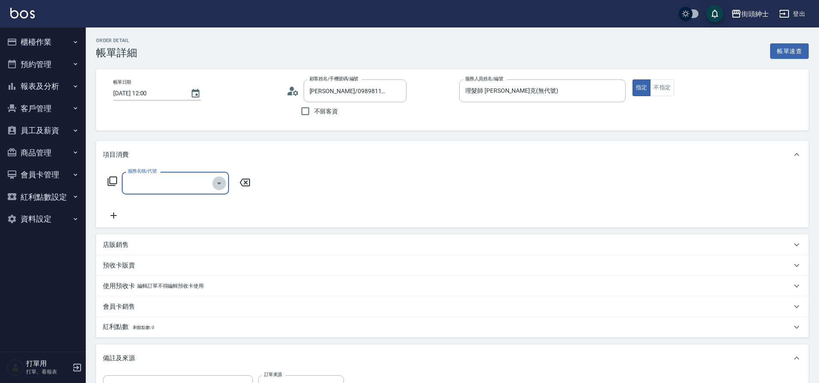
click at [217, 179] on icon "Open" at bounding box center [219, 183] width 10 height 10
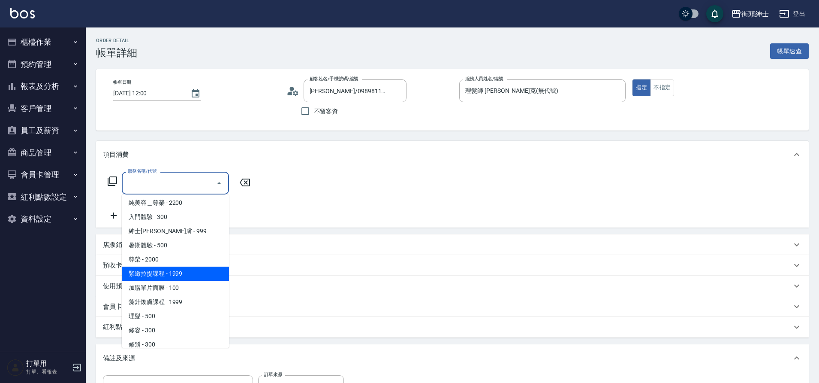
scroll to position [52, 0]
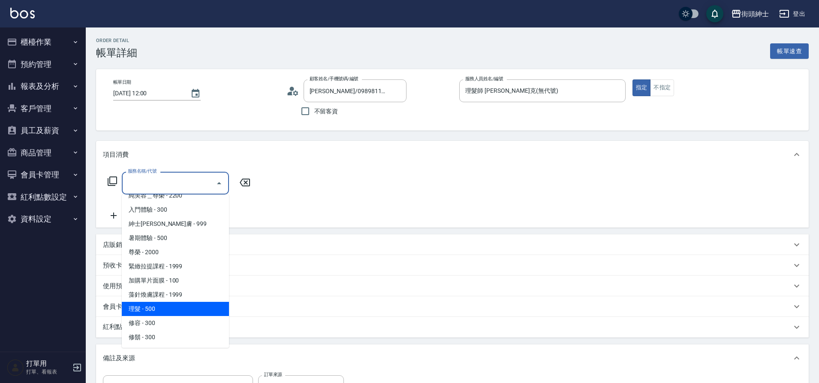
click at [172, 313] on span "理髮 - 500" at bounding box center [175, 309] width 107 height 14
type input "理髮(A02)"
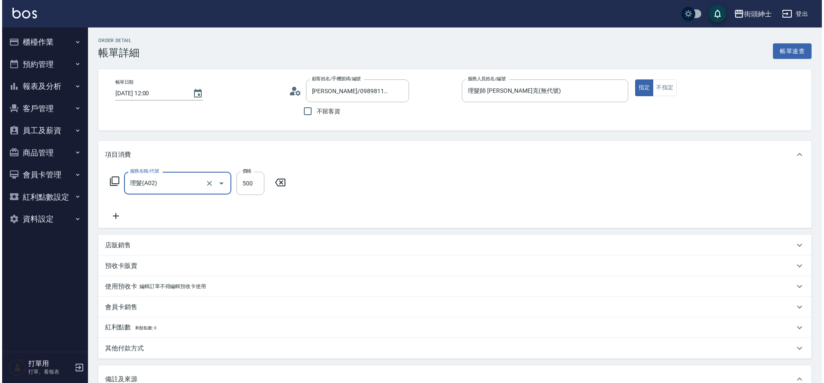
scroll to position [143, 0]
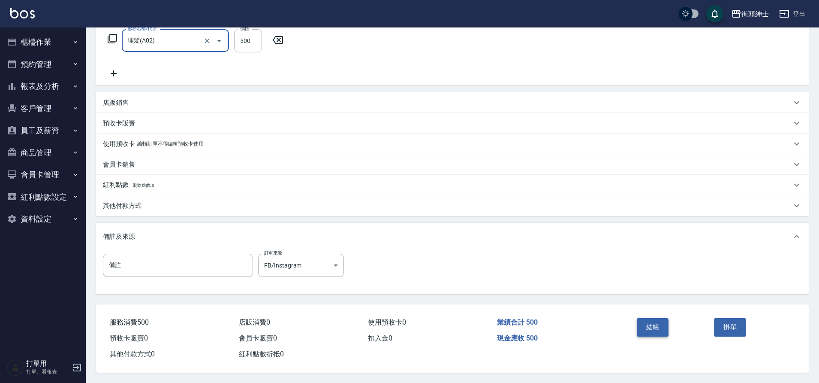
click at [662, 325] on button "結帳" at bounding box center [653, 327] width 32 height 18
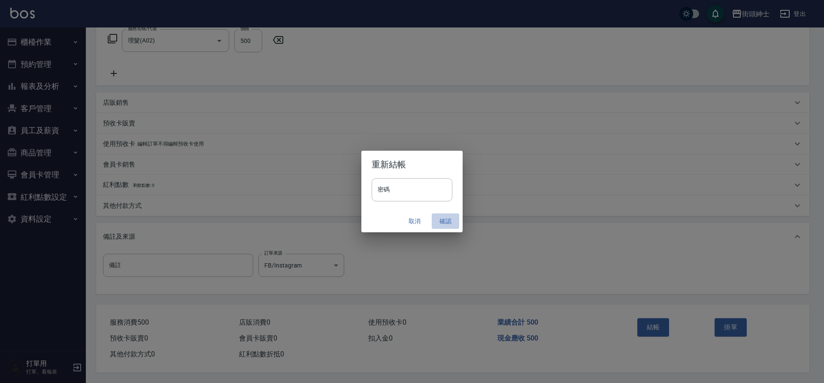
click at [444, 222] on button "確認" at bounding box center [445, 221] width 27 height 16
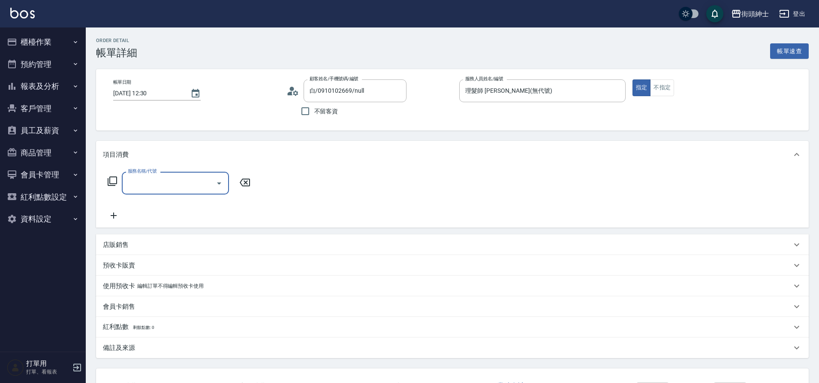
drag, startPoint x: 0, startPoint y: 0, endPoint x: 214, endPoint y: 182, distance: 280.6
click at [214, 182] on button "Open" at bounding box center [219, 183] width 14 height 14
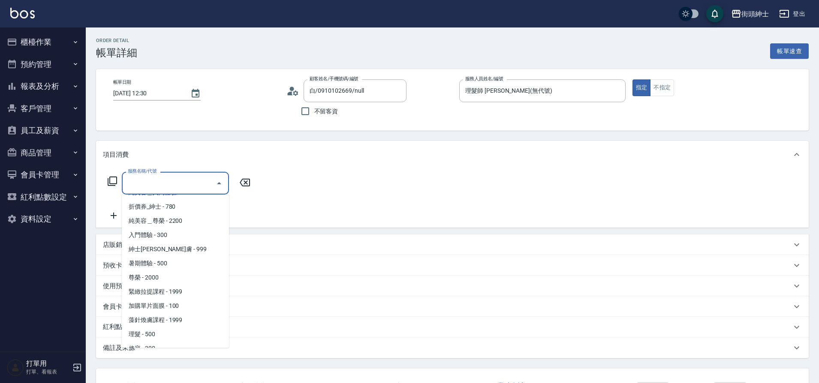
scroll to position [52, 0]
click at [169, 308] on span "理髮 - 500" at bounding box center [175, 309] width 107 height 14
type input "理髮(A02)"
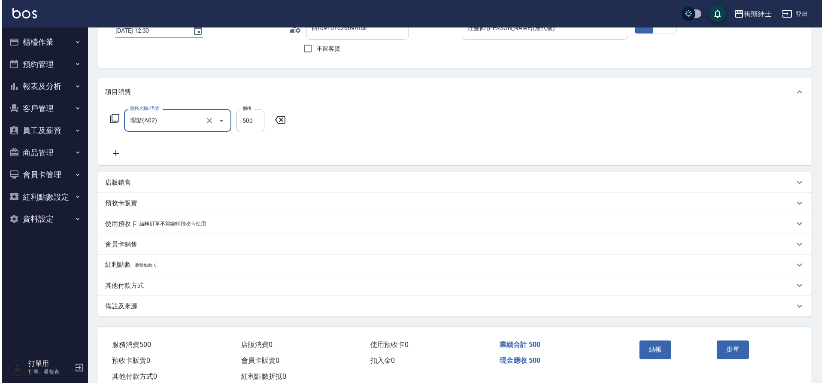
scroll to position [89, 0]
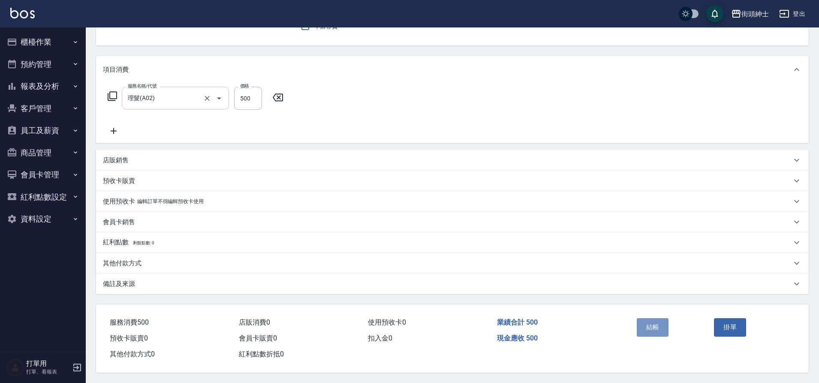
click at [656, 326] on button "結帳" at bounding box center [653, 327] width 32 height 18
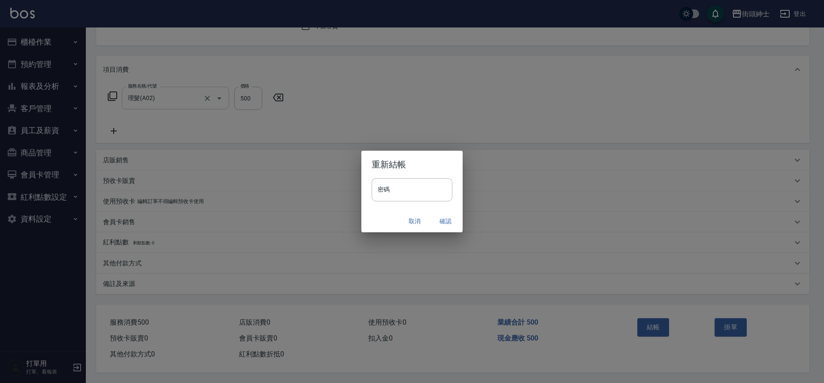
click at [443, 219] on button "確認" at bounding box center [445, 221] width 27 height 16
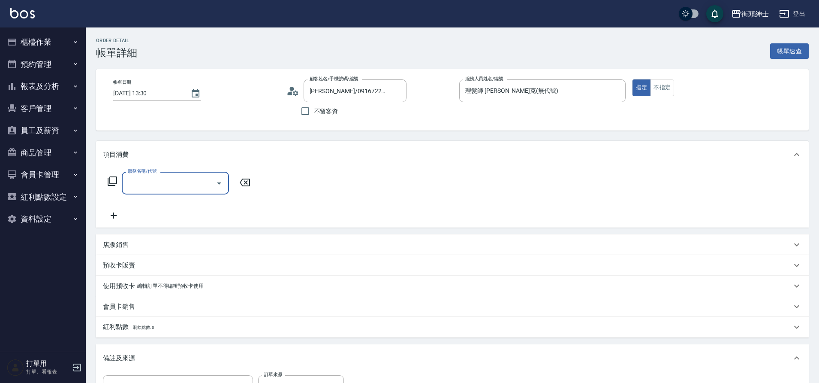
click at [215, 184] on icon "Open" at bounding box center [219, 183] width 10 height 10
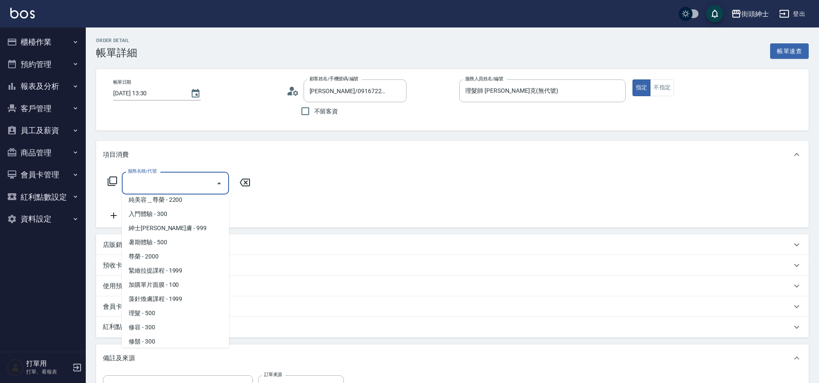
scroll to position [52, 0]
click at [162, 307] on span "理髮 - 500" at bounding box center [175, 309] width 107 height 14
type input "理髮(A02)"
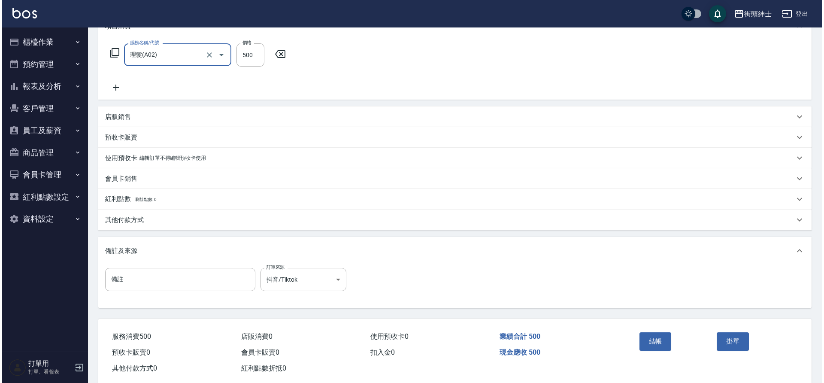
scroll to position [131, 0]
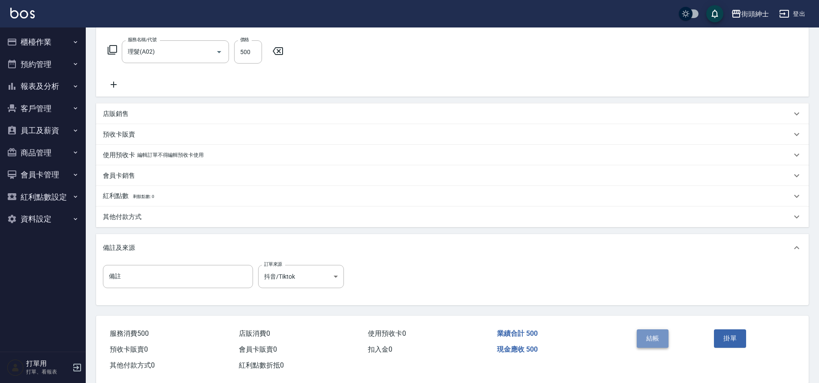
drag, startPoint x: 0, startPoint y: 0, endPoint x: 654, endPoint y: 340, distance: 736.8
click at [654, 340] on button "結帳" at bounding box center [653, 338] width 32 height 18
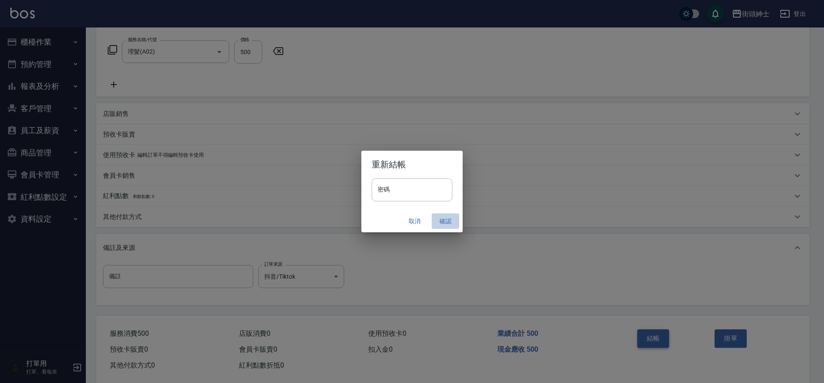
click at [443, 221] on button "確認" at bounding box center [445, 221] width 27 height 16
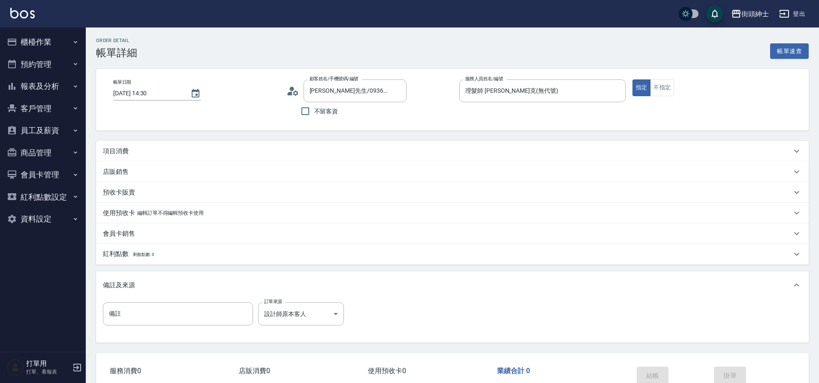
click at [256, 152] on div "項目消費" at bounding box center [447, 151] width 689 height 9
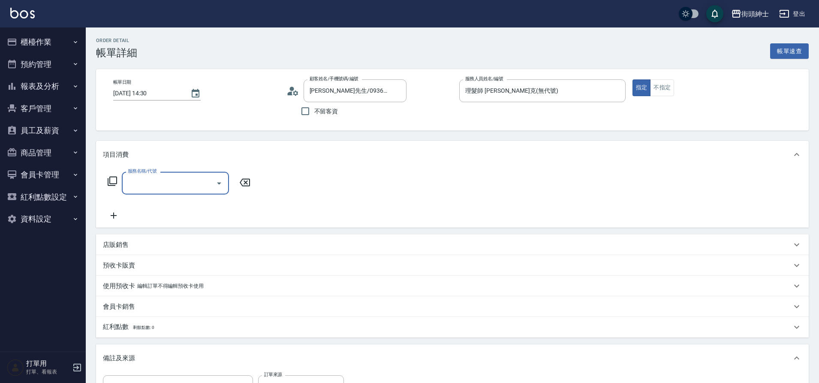
click at [220, 179] on icon "Open" at bounding box center [219, 183] width 10 height 10
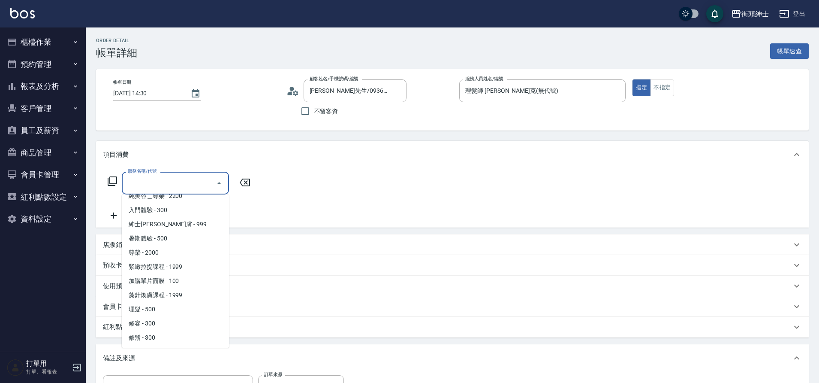
scroll to position [52, 0]
click at [158, 310] on span "理髮 - 500" at bounding box center [175, 309] width 107 height 14
type input "理髮(A02)"
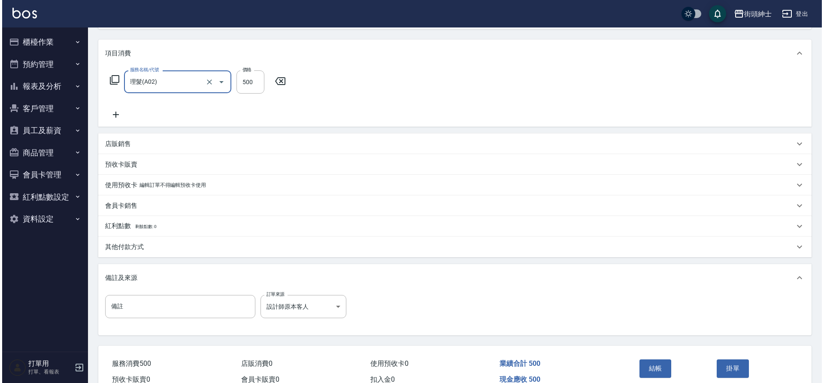
scroll to position [146, 0]
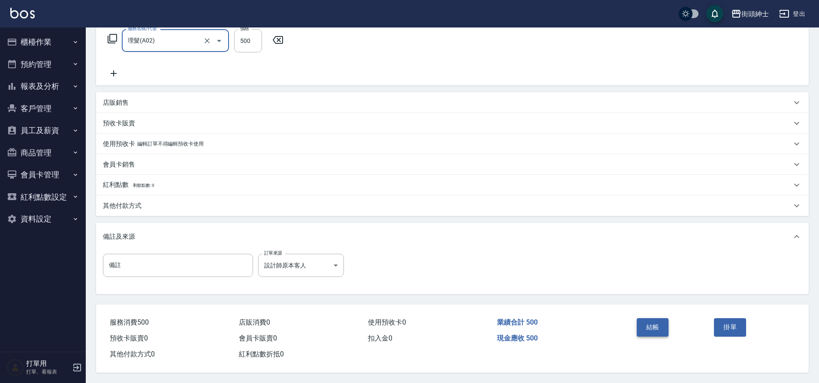
click at [665, 328] on button "結帳" at bounding box center [653, 327] width 32 height 18
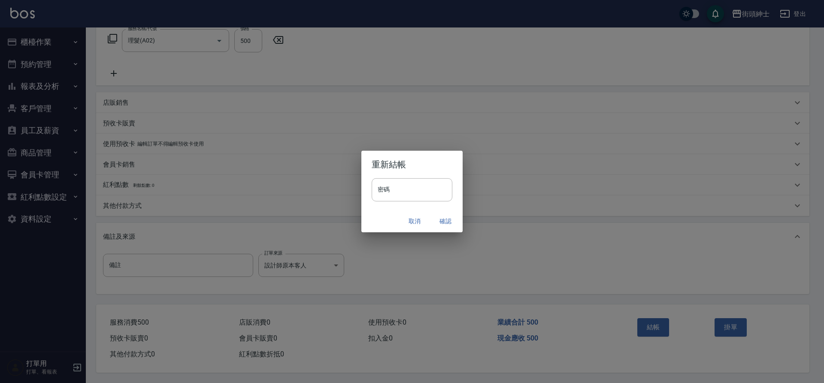
click at [445, 221] on button "確認" at bounding box center [445, 221] width 27 height 16
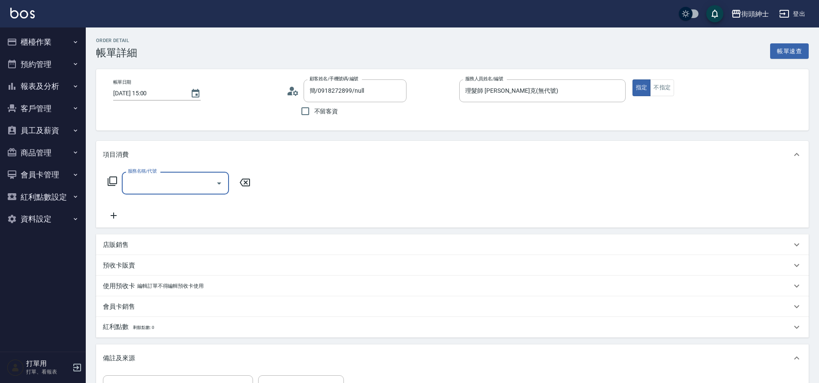
click at [219, 182] on icon "Open" at bounding box center [219, 183] width 4 height 2
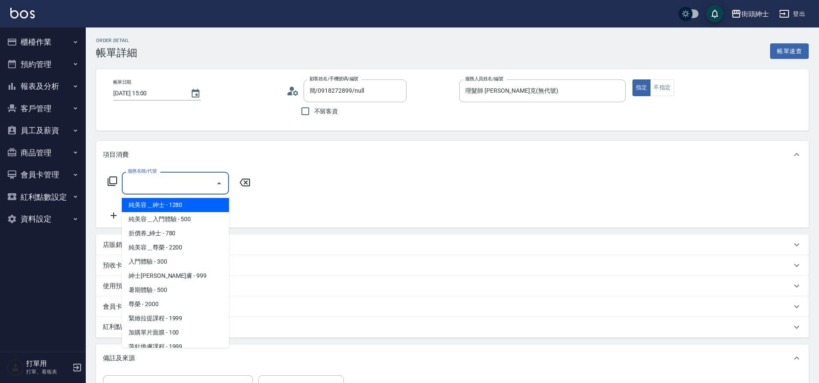
scroll to position [52, 0]
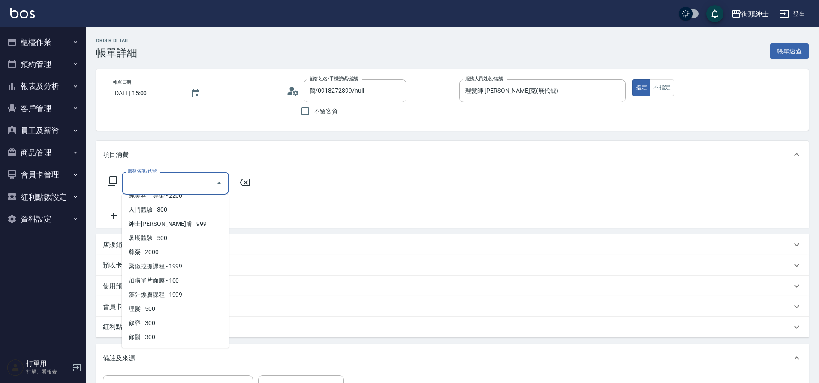
click at [156, 307] on span "理髮 - 500" at bounding box center [175, 309] width 107 height 14
type input "理髮(A02)"
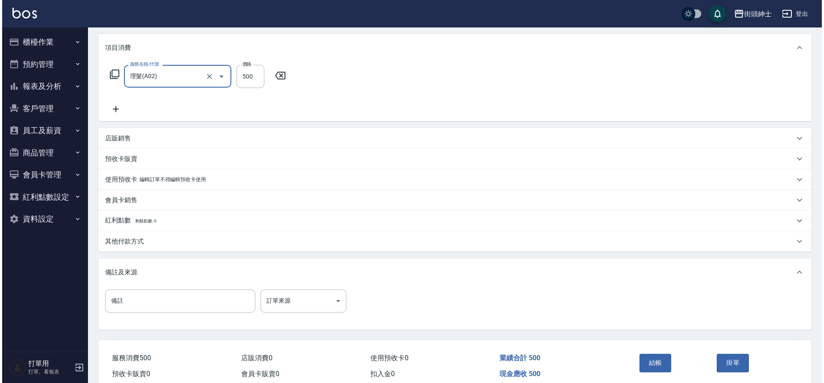
scroll to position [140, 0]
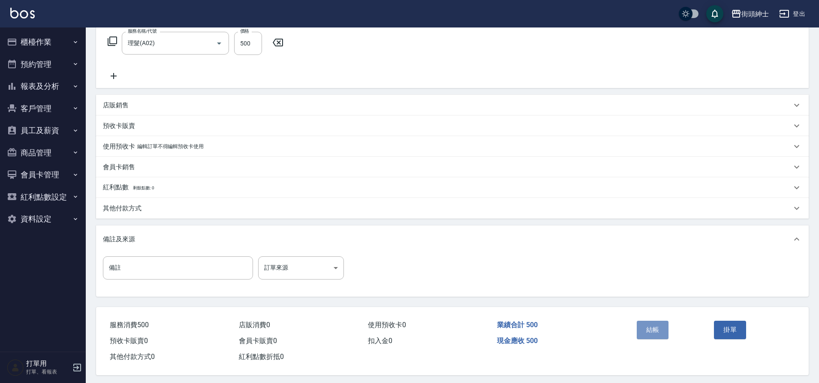
click at [657, 332] on button "結帳" at bounding box center [653, 329] width 32 height 18
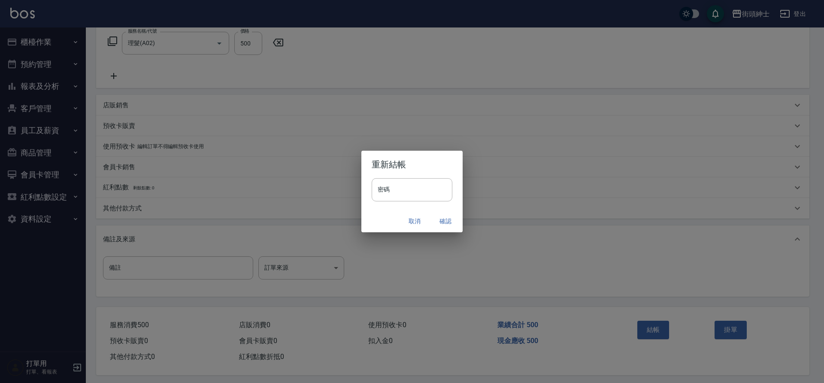
click at [446, 223] on button "確認" at bounding box center [445, 221] width 27 height 16
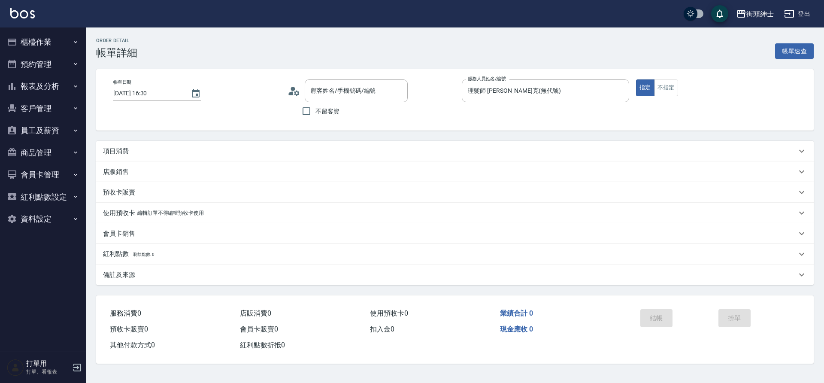
type input "游先生/0988769863/null"
click at [239, 155] on div "項目消費" at bounding box center [449, 151] width 693 height 9
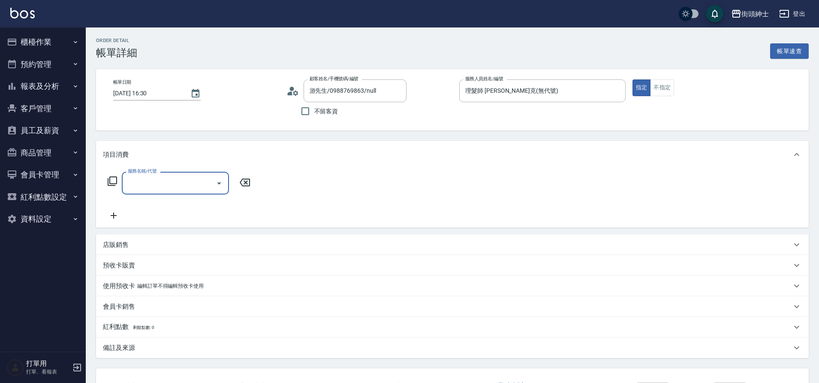
click at [218, 179] on icon "Open" at bounding box center [219, 183] width 10 height 10
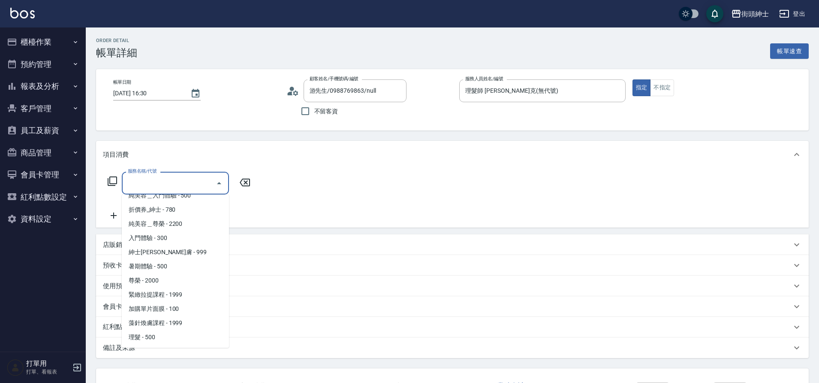
scroll to position [52, 0]
click at [148, 309] on span "理髮 - 500" at bounding box center [175, 309] width 107 height 14
type input "理髮(A02)"
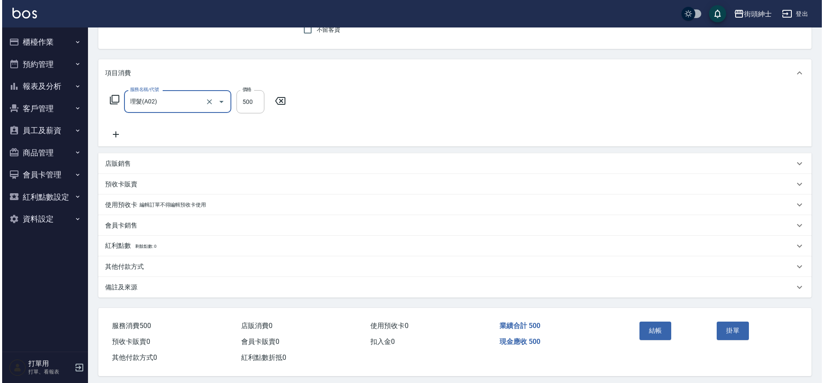
scroll to position [89, 0]
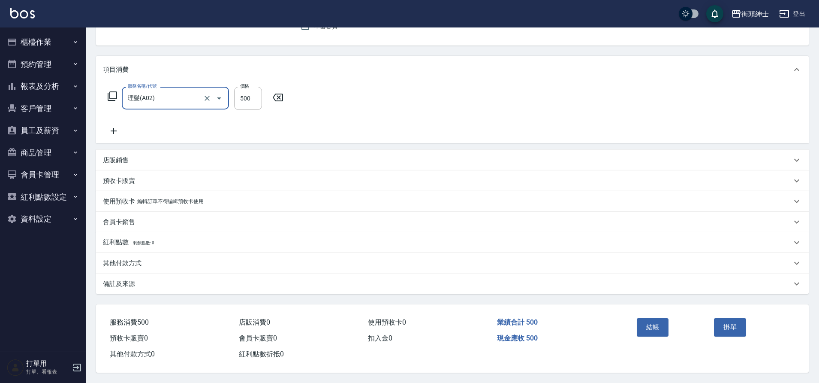
click at [647, 328] on button "結帳" at bounding box center [653, 327] width 32 height 18
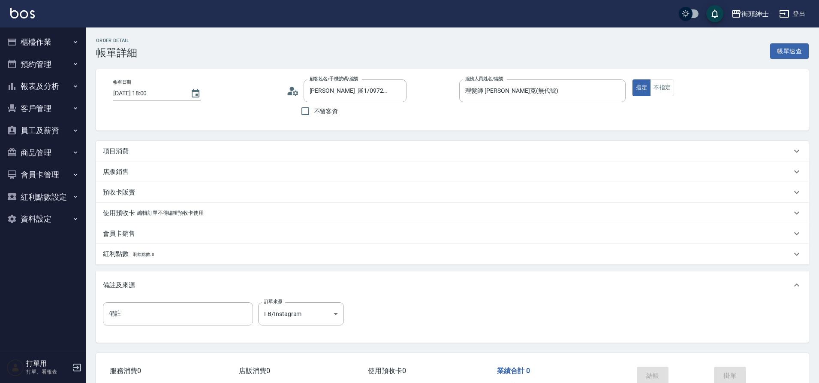
click at [247, 150] on div "項目消費" at bounding box center [447, 151] width 689 height 9
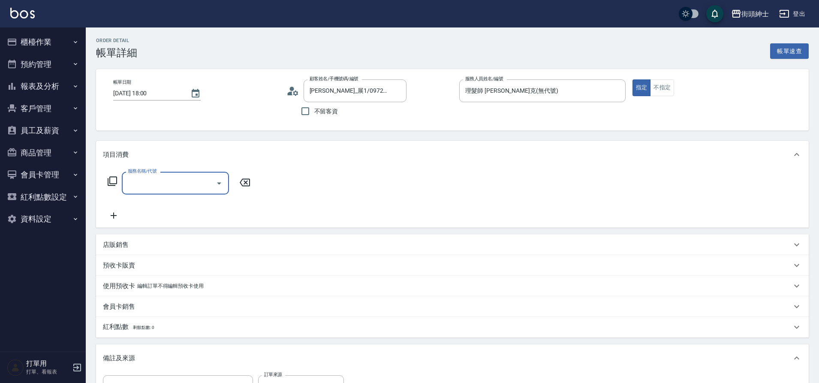
click at [224, 185] on button "Open" at bounding box center [219, 183] width 14 height 14
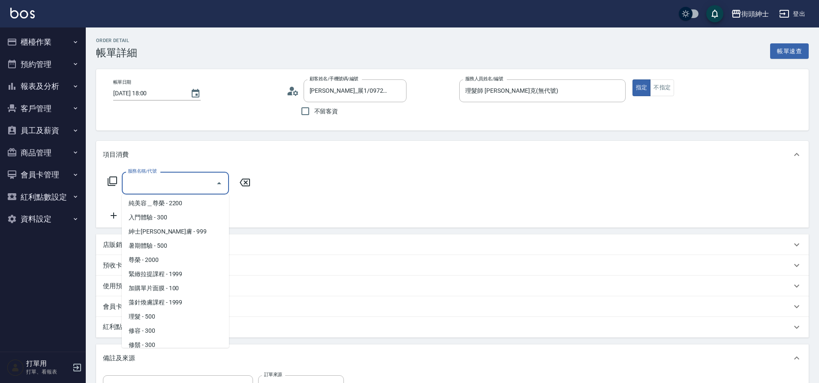
scroll to position [52, 0]
click at [153, 308] on span "理髮 - 500" at bounding box center [175, 309] width 107 height 14
type input "理髮(A02)"
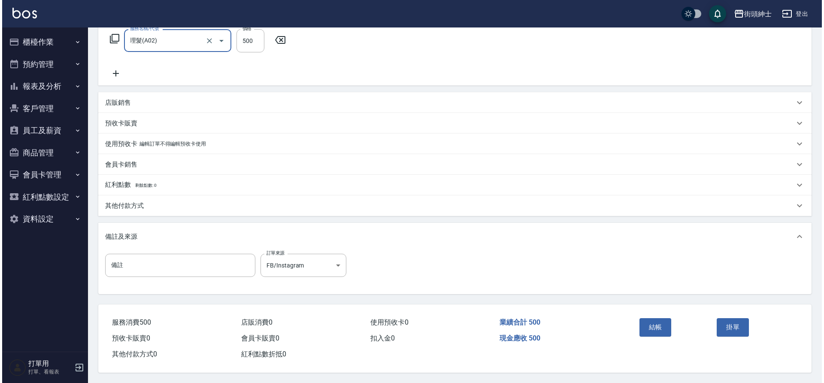
scroll to position [146, 0]
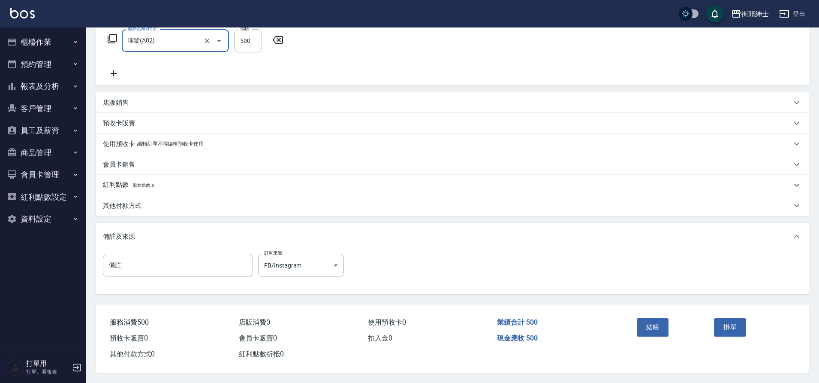
click at [656, 323] on button "結帳" at bounding box center [653, 327] width 32 height 18
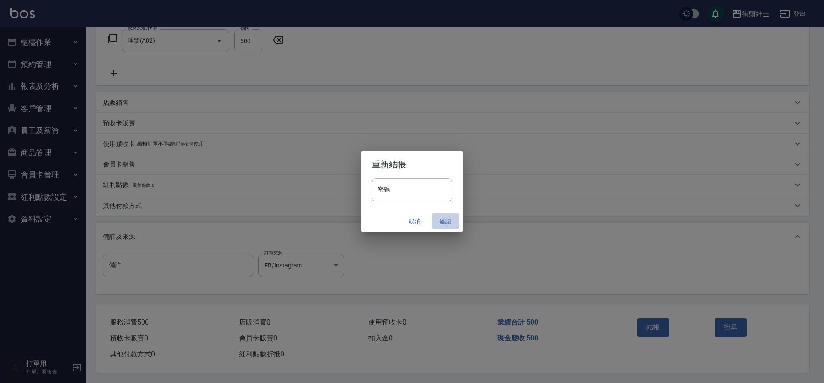
click at [444, 220] on button "確認" at bounding box center [445, 221] width 27 height 16
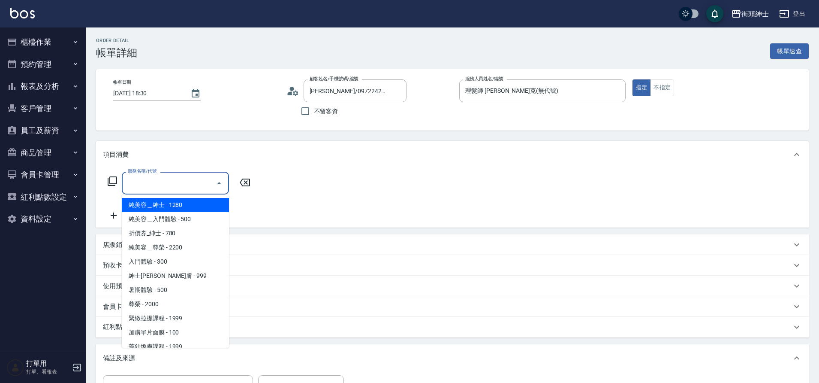
click at [212, 178] on input "服務名稱/代號" at bounding box center [169, 182] width 87 height 15
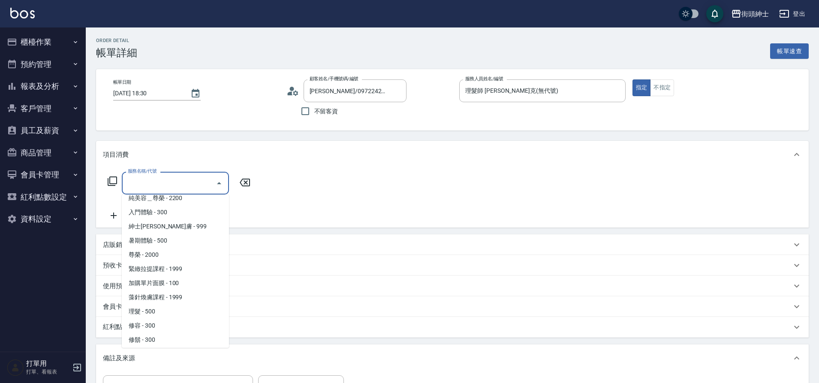
scroll to position [52, 0]
click at [145, 308] on span "理髮 - 500" at bounding box center [175, 309] width 107 height 14
type input "理髮(A02)"
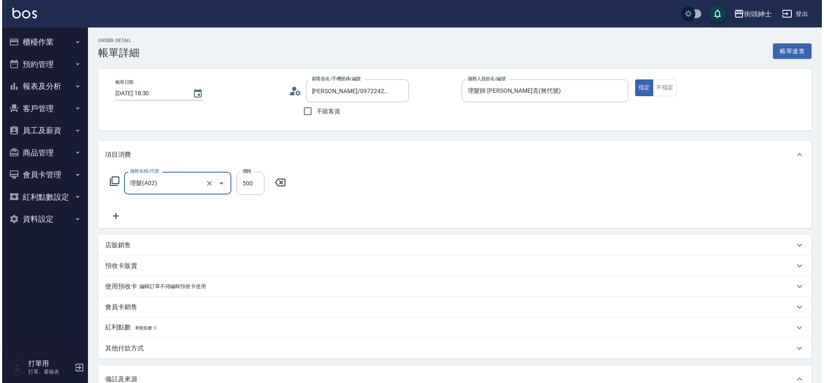
scroll to position [146, 0]
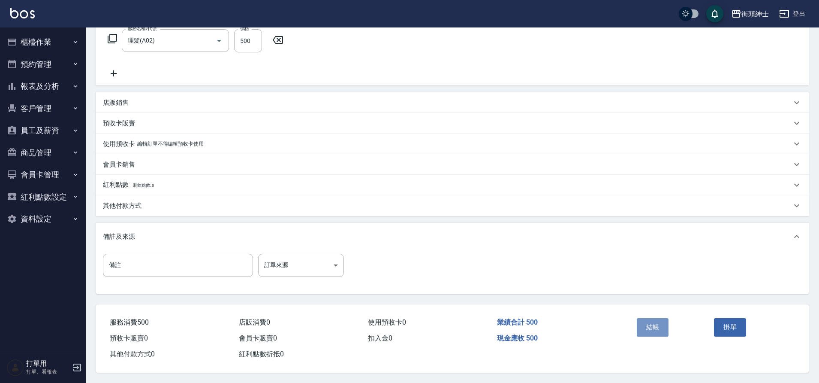
click at [657, 318] on button "結帳" at bounding box center [653, 327] width 32 height 18
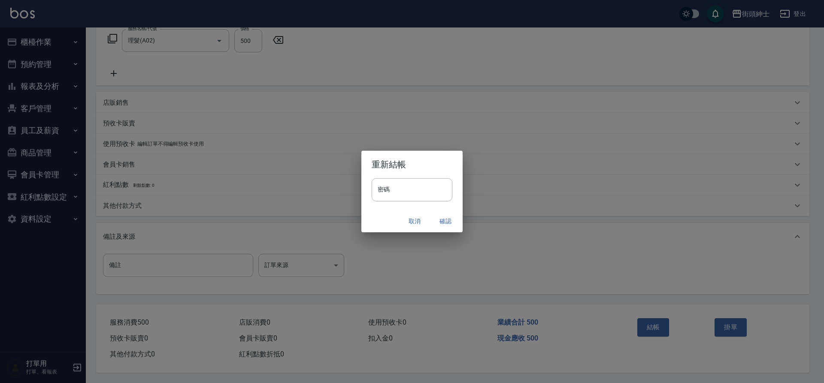
click at [441, 218] on button "確認" at bounding box center [445, 221] width 27 height 16
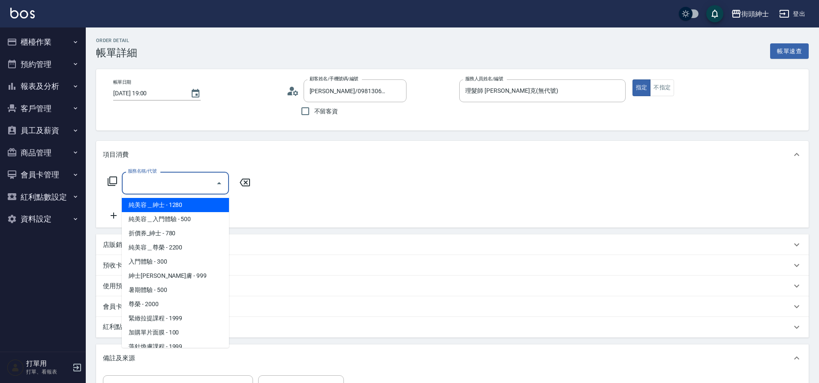
click at [210, 181] on input "服務名稱/代號" at bounding box center [169, 182] width 87 height 15
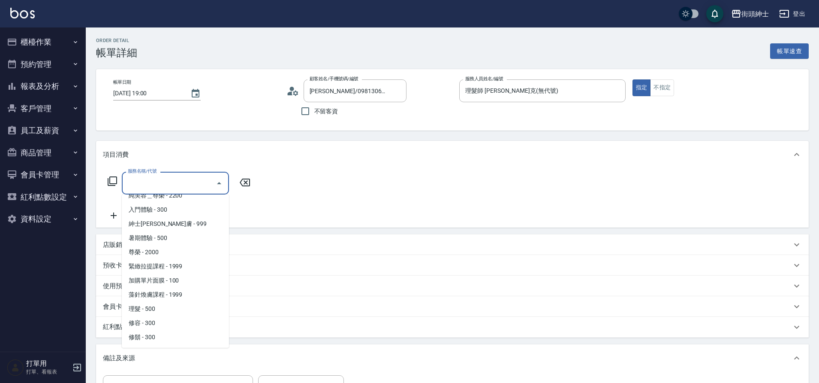
click at [155, 310] on span "理髮 - 500" at bounding box center [175, 309] width 107 height 14
type input "理髮(A02)"
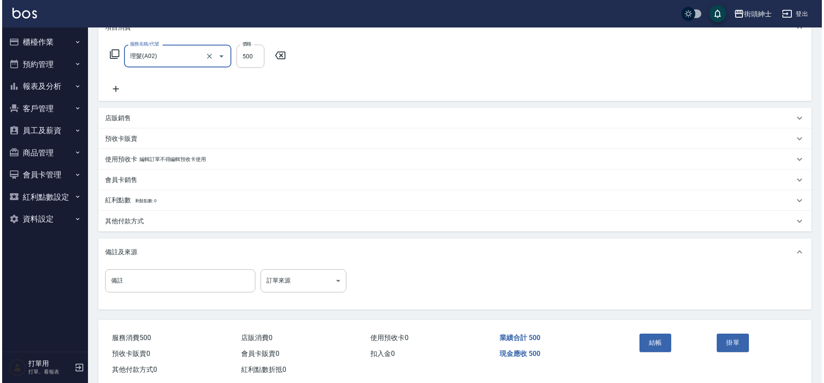
scroll to position [130, 0]
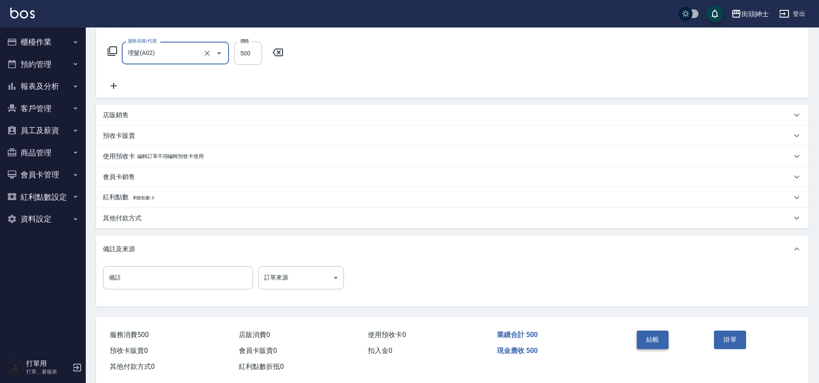
drag, startPoint x: 0, startPoint y: 0, endPoint x: 651, endPoint y: 345, distance: 737.0
click at [651, 345] on button "結帳" at bounding box center [653, 339] width 32 height 18
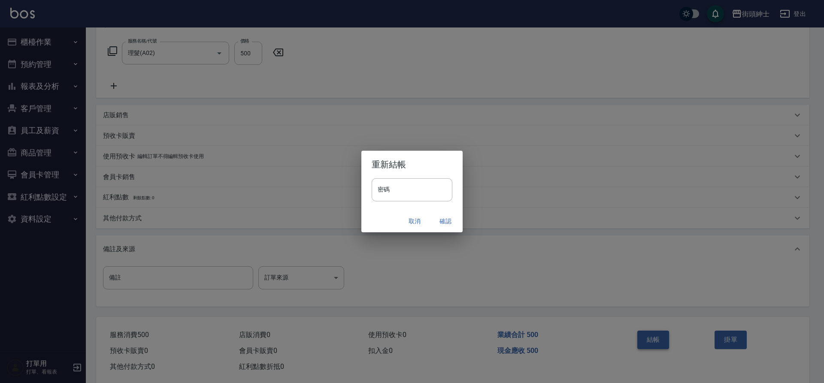
click at [450, 223] on button "確認" at bounding box center [445, 221] width 27 height 16
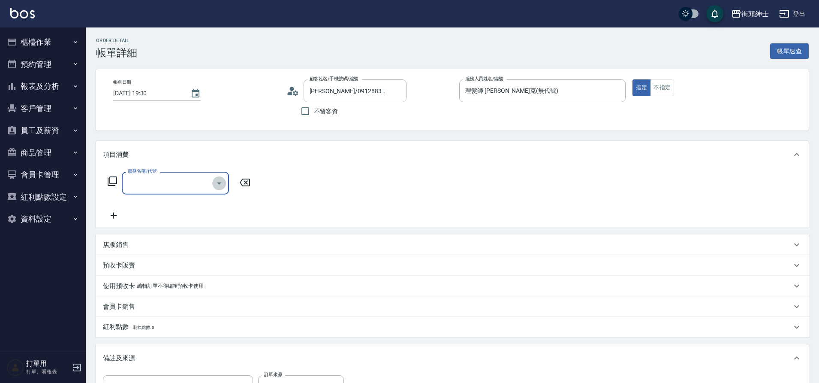
click at [221, 181] on icon "Open" at bounding box center [219, 183] width 10 height 10
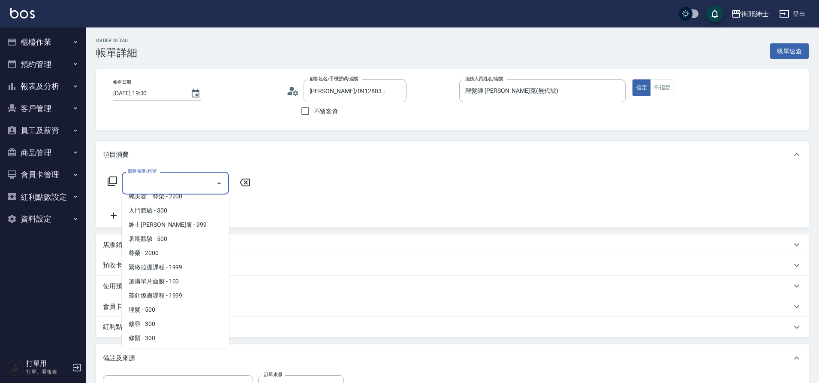
scroll to position [52, 0]
click at [149, 309] on span "理髮 - 500" at bounding box center [175, 309] width 107 height 14
type input "理髮(A02)"
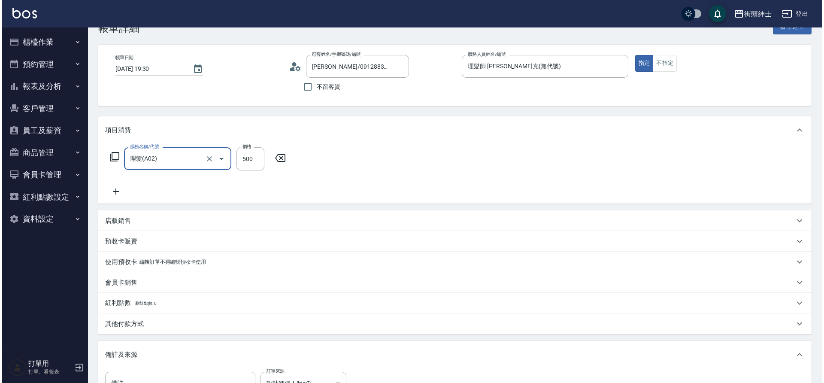
scroll to position [146, 0]
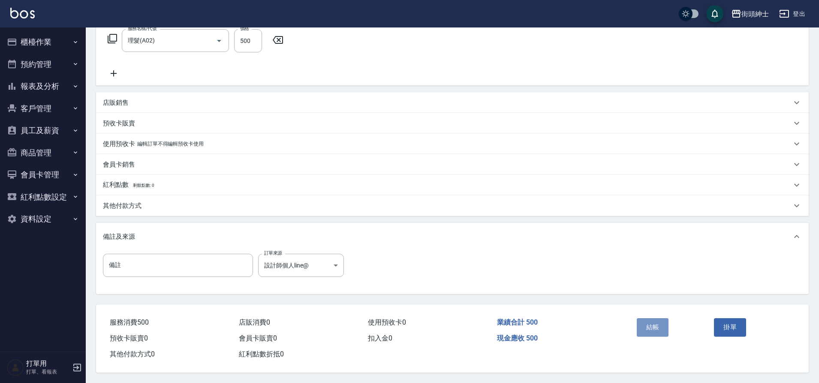
click at [648, 325] on button "結帳" at bounding box center [653, 327] width 32 height 18
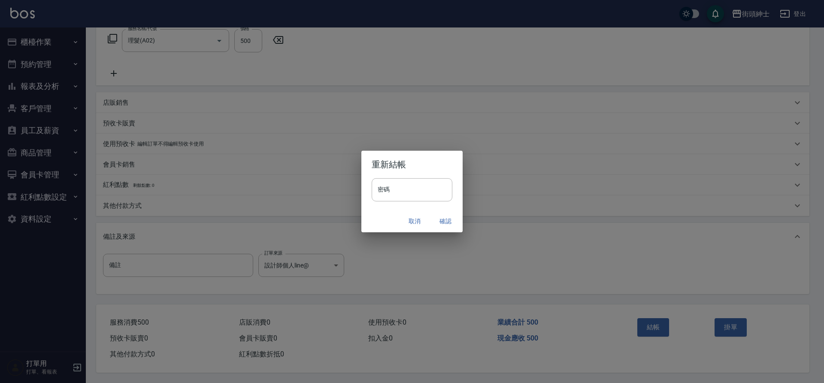
click at [442, 220] on button "確認" at bounding box center [445, 221] width 27 height 16
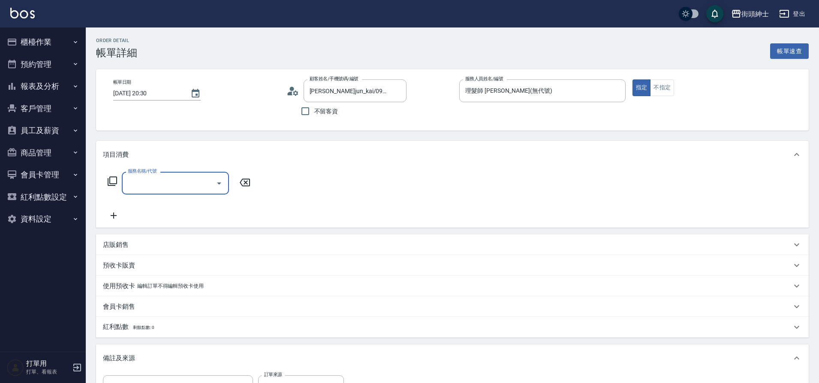
click at [221, 179] on icon "Open" at bounding box center [219, 183] width 10 height 10
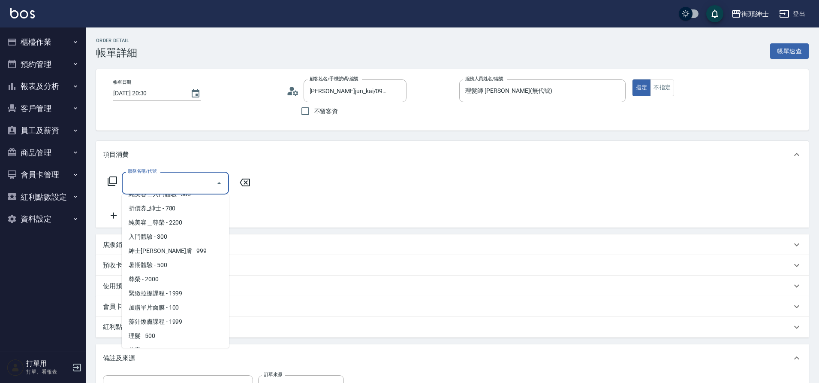
scroll to position [52, 0]
click at [163, 308] on span "理髮 - 500" at bounding box center [175, 309] width 107 height 14
type input "理髮(A02)"
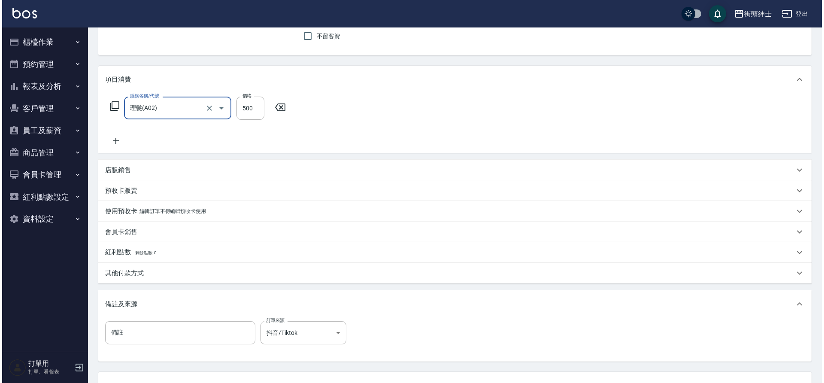
scroll to position [146, 0]
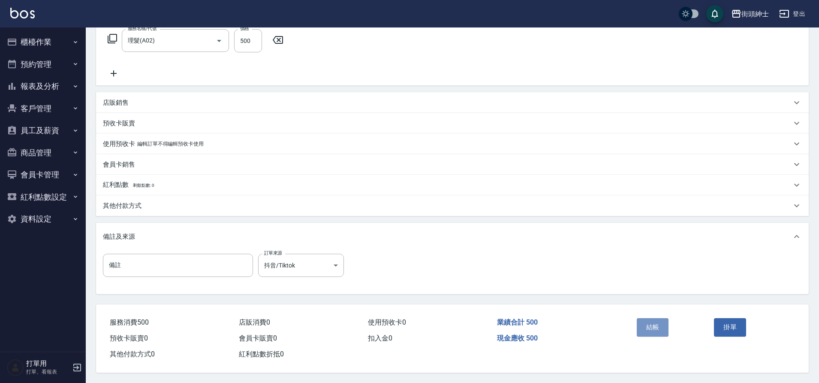
click at [662, 320] on button "結帳" at bounding box center [653, 327] width 32 height 18
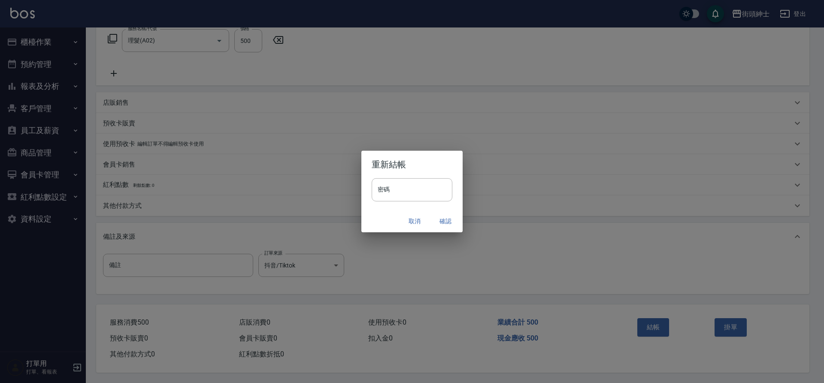
click at [438, 220] on button "確認" at bounding box center [445, 221] width 27 height 16
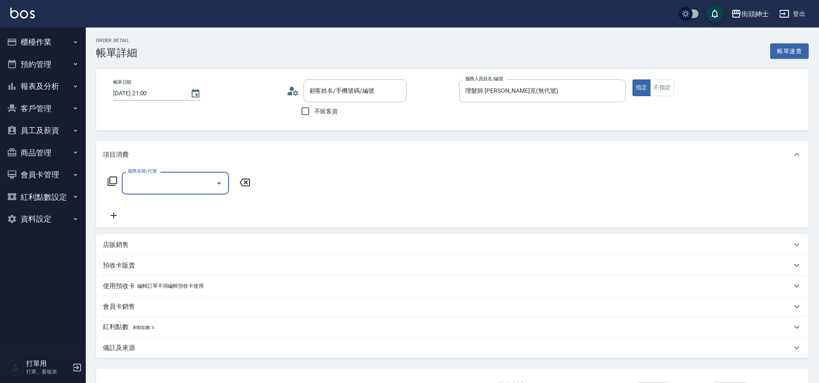
type input "[PERSON_NAME]/0988121234/null"
click at [212, 180] on button "Open" at bounding box center [219, 183] width 14 height 14
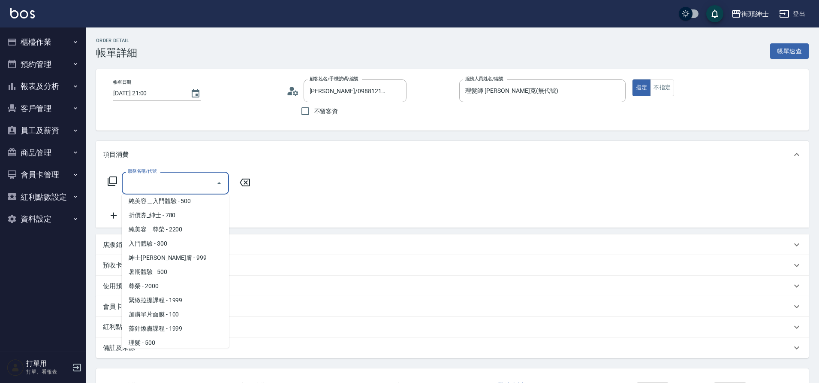
scroll to position [52, 0]
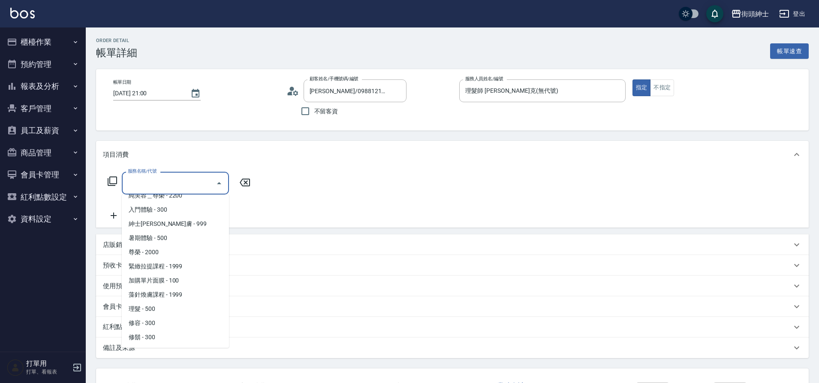
click at [165, 309] on span "理髮 - 500" at bounding box center [175, 309] width 107 height 14
type input "理髮(A02)"
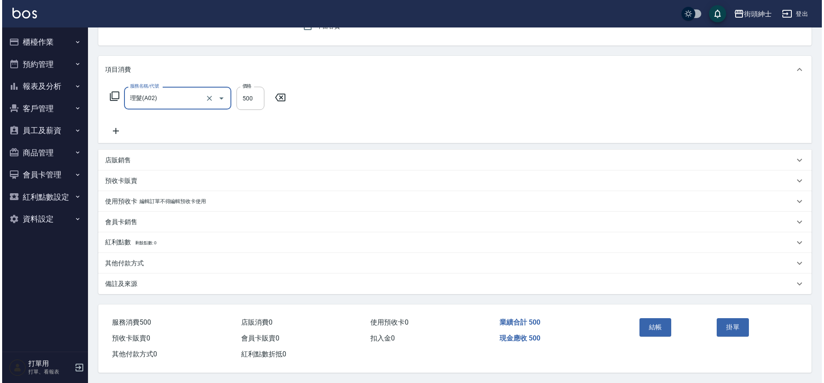
scroll to position [89, 0]
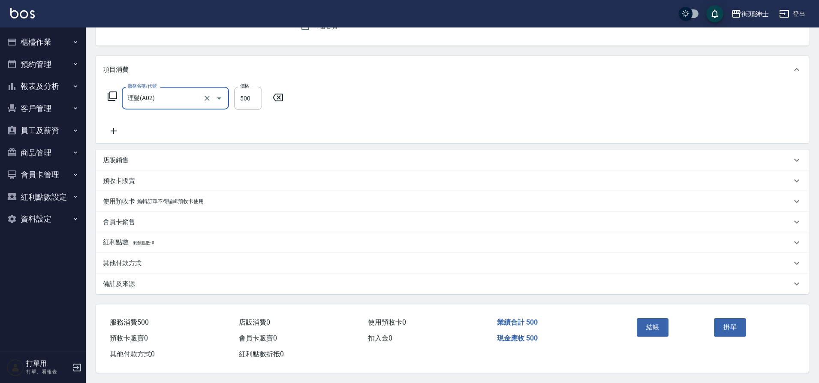
click at [656, 327] on button "結帳" at bounding box center [653, 327] width 32 height 18
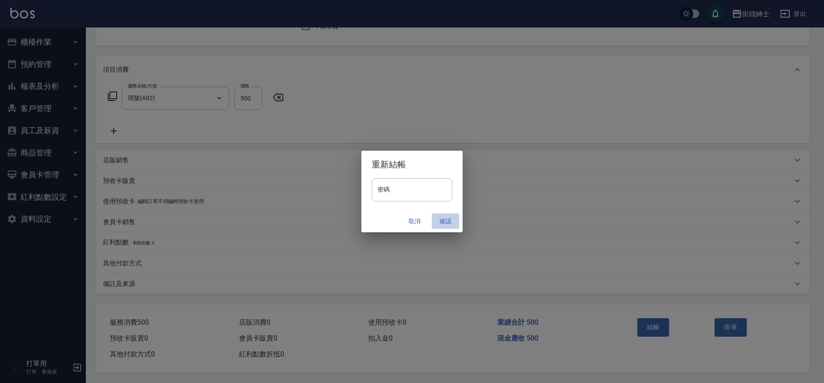
click at [442, 221] on button "確認" at bounding box center [445, 221] width 27 height 16
